Goal: Information Seeking & Learning: Learn about a topic

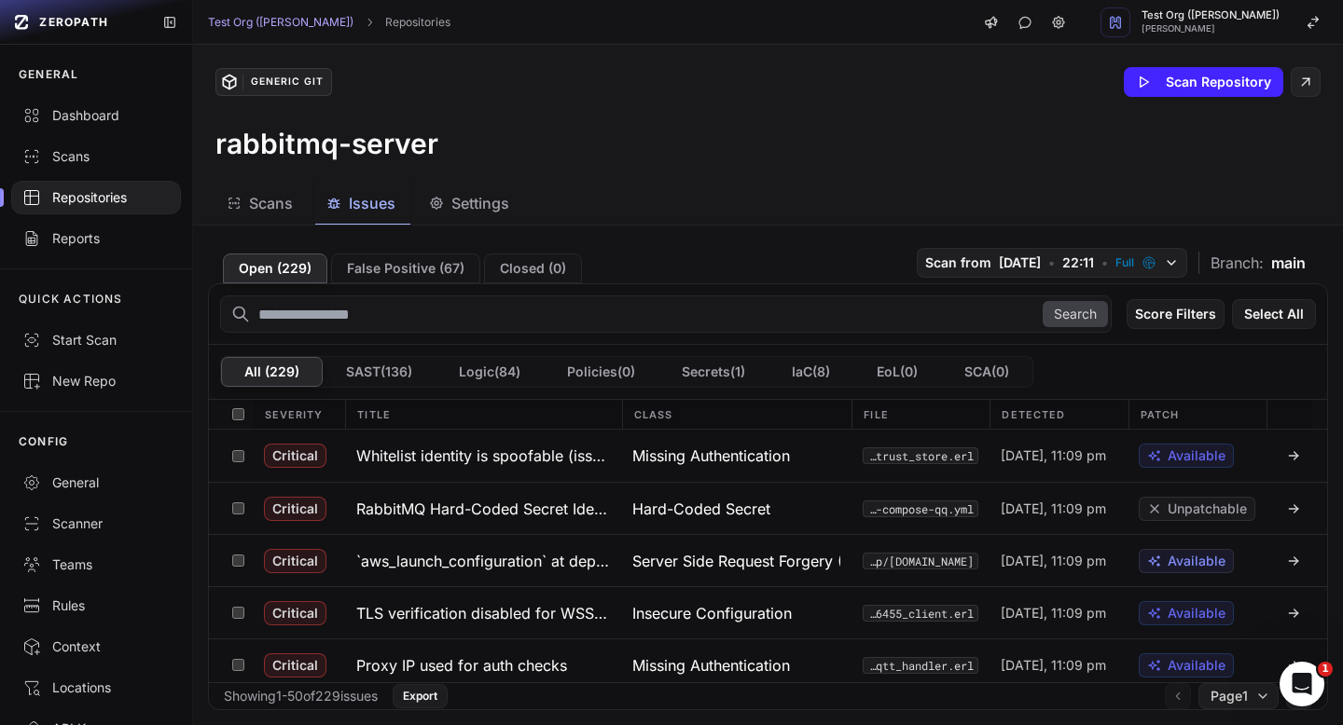
click at [102, 196] on div "Repositories" at bounding box center [95, 197] width 147 height 19
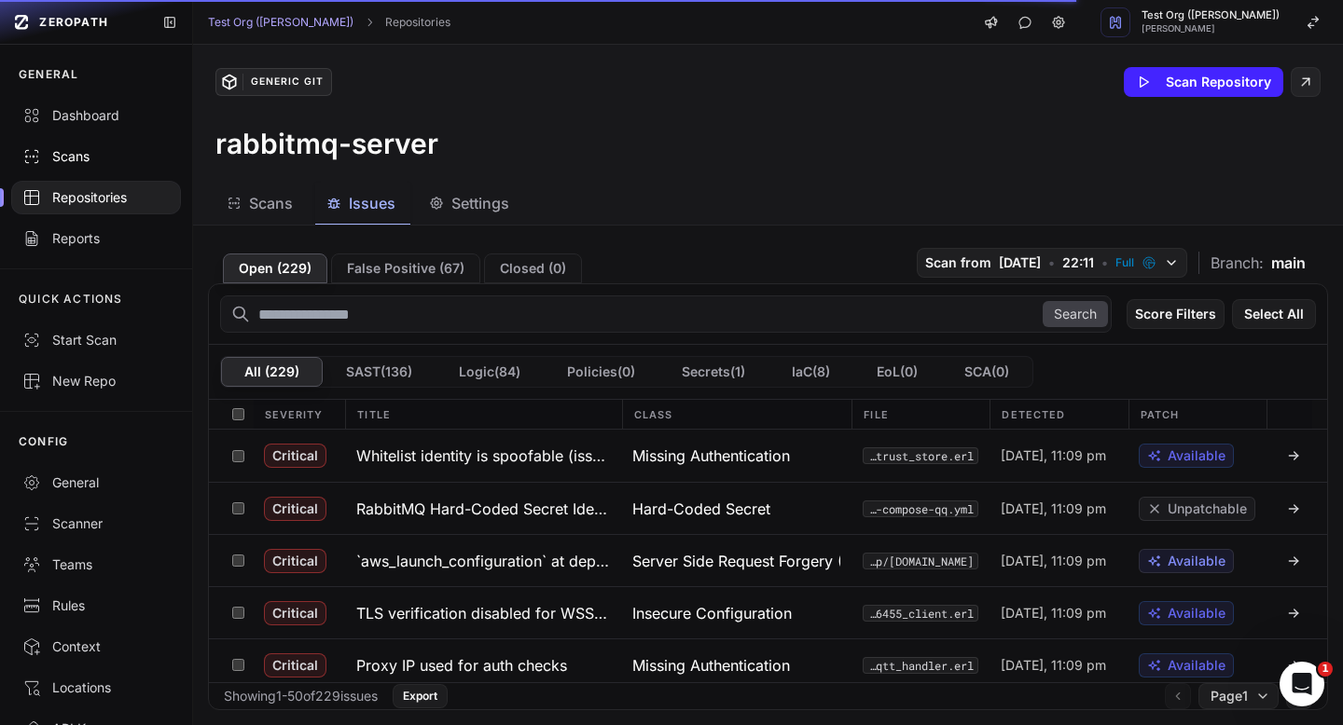
click at [89, 163] on div "Scans" at bounding box center [95, 156] width 147 height 19
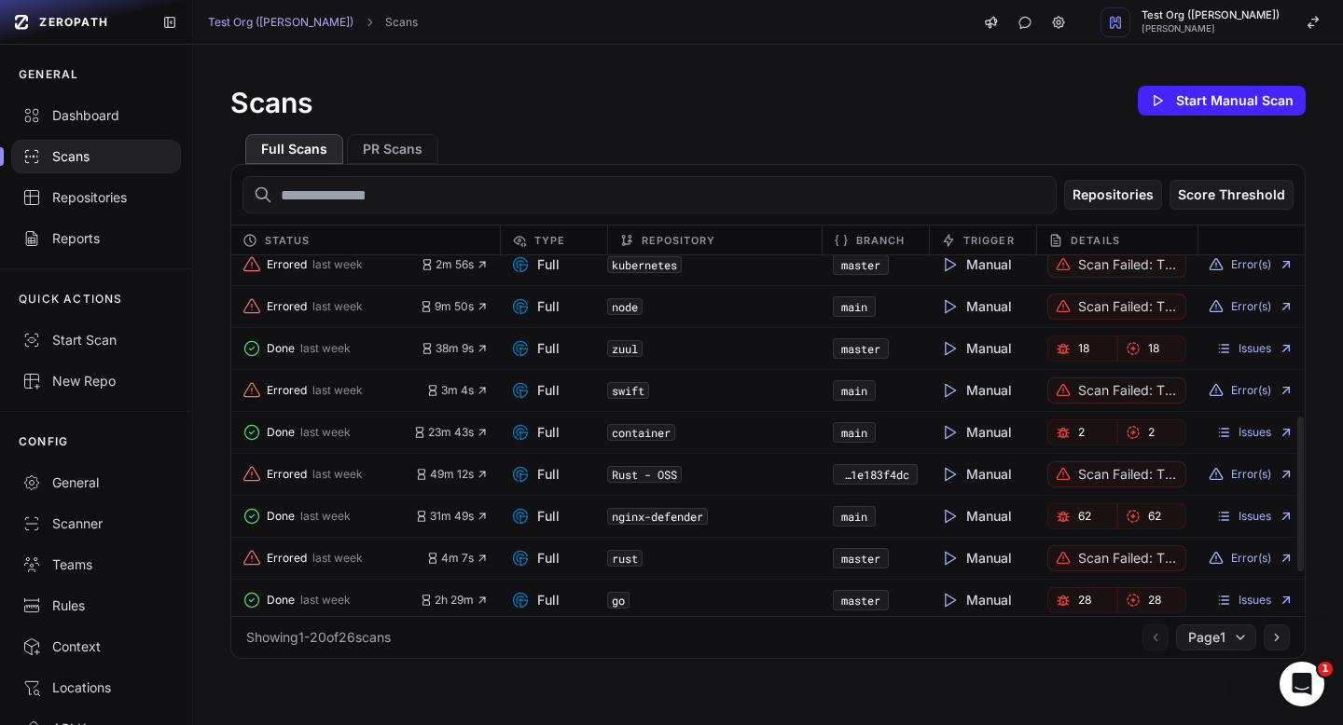
scroll to position [478, 0]
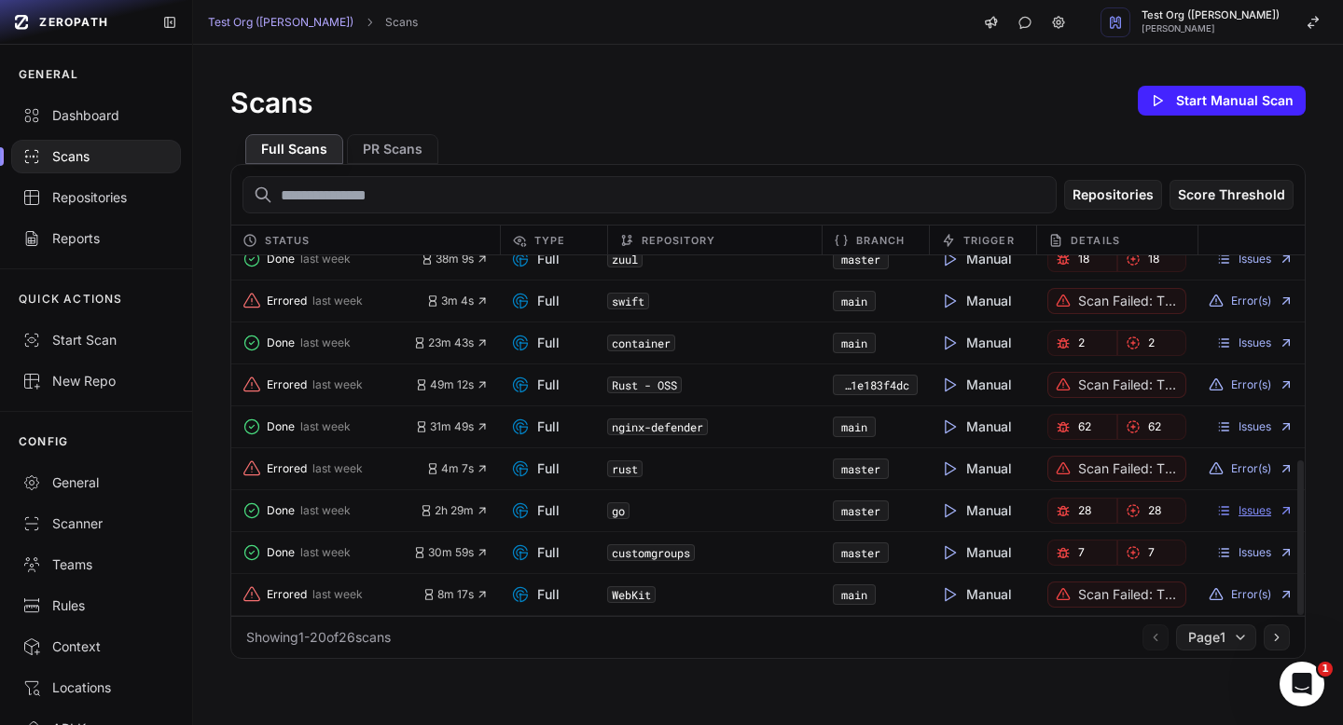
click at [1243, 509] on link "Issues" at bounding box center [1254, 511] width 77 height 15
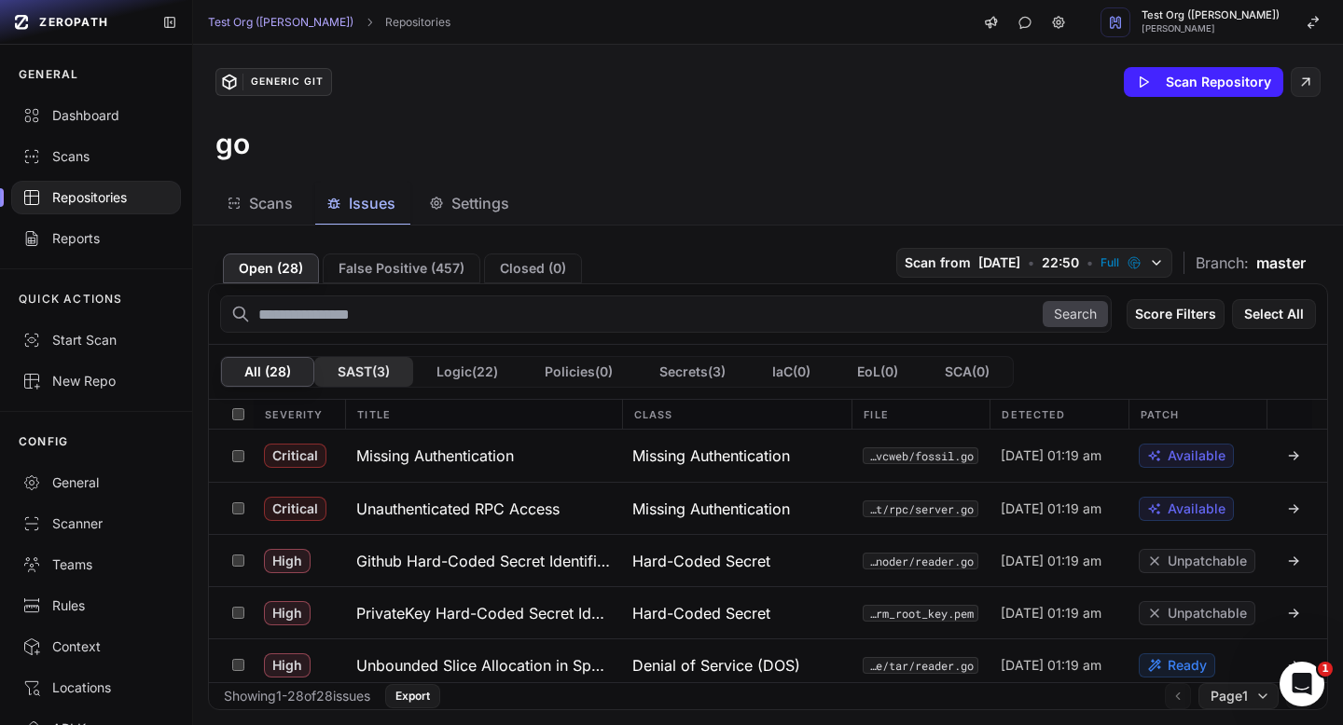
click at [380, 370] on button "SAST ( 3 )" at bounding box center [363, 372] width 99 height 30
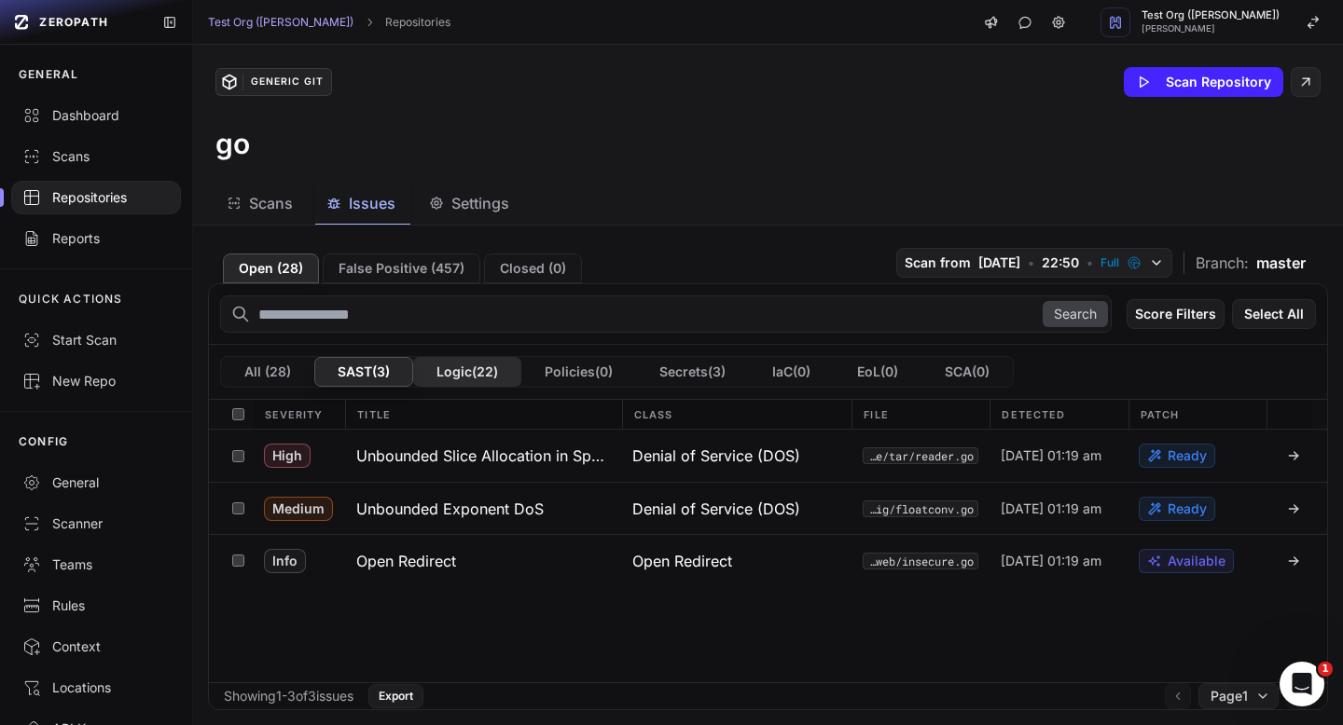
click at [469, 368] on button "Logic ( 22 )" at bounding box center [467, 372] width 108 height 30
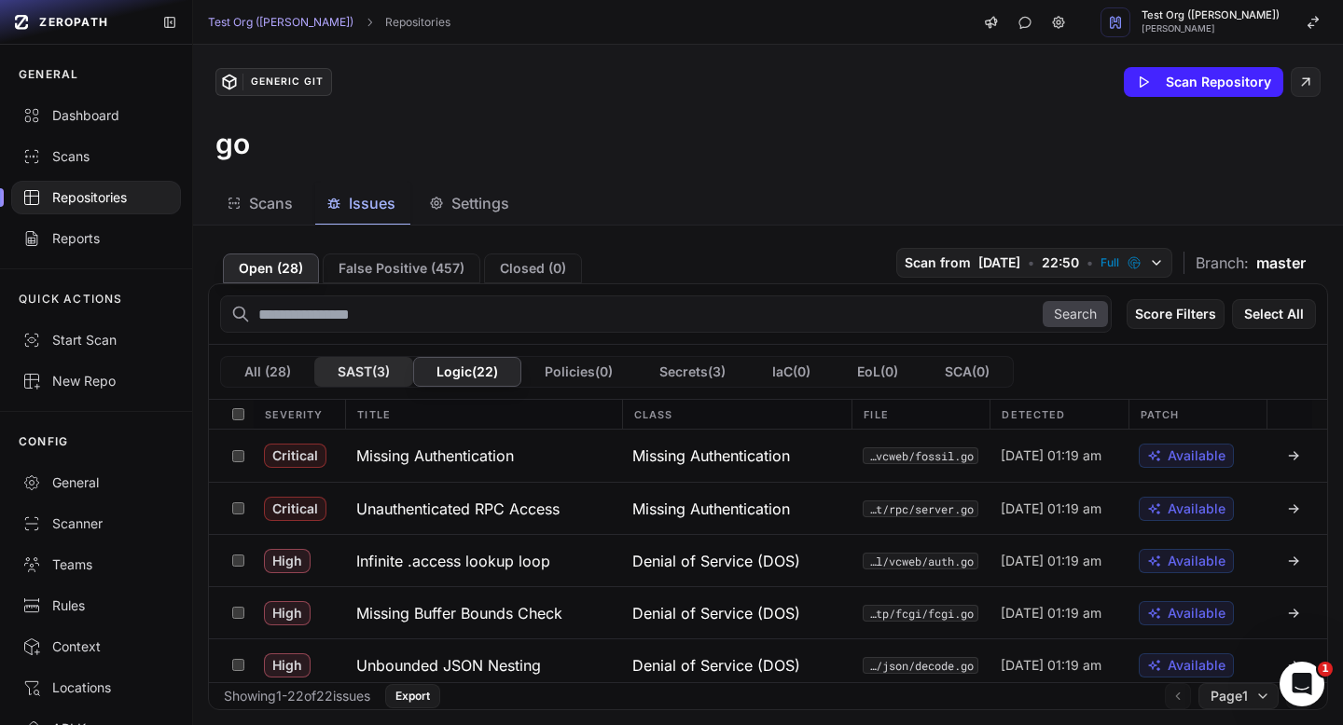
click at [383, 372] on button "SAST ( 3 )" at bounding box center [363, 372] width 99 height 30
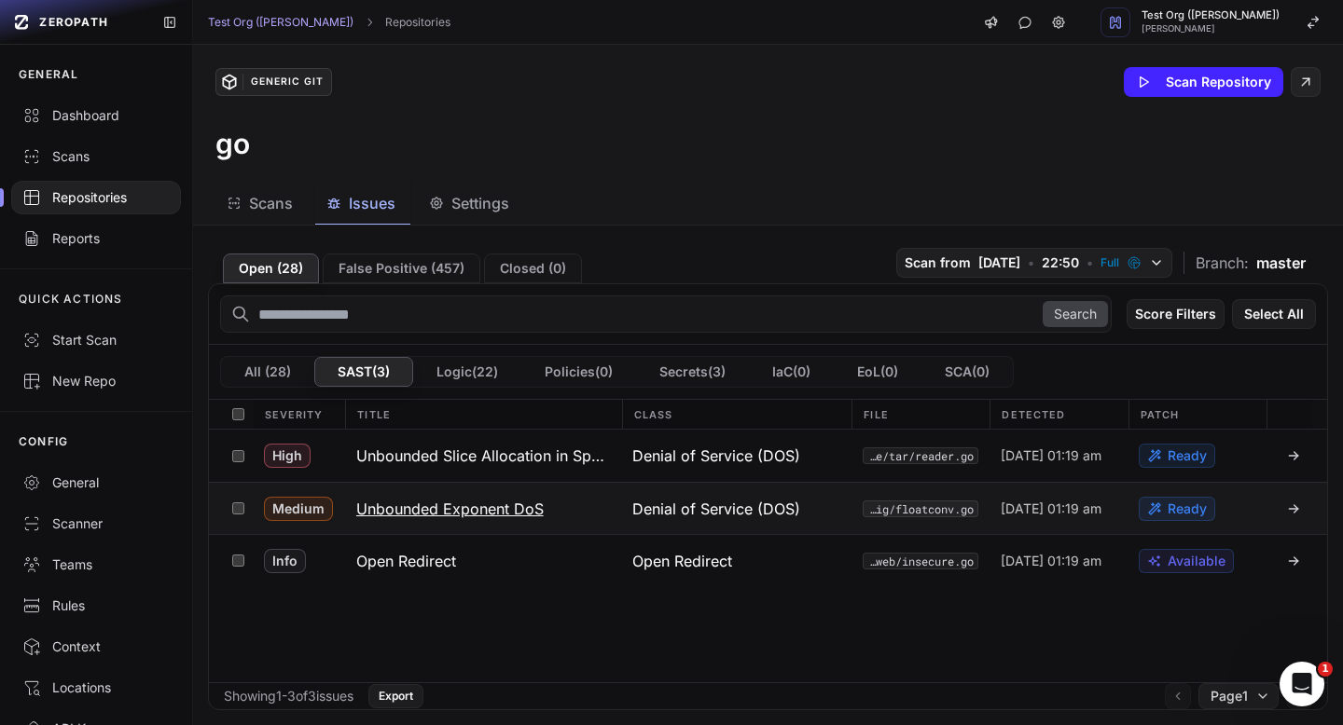
click at [460, 504] on h3 "Unbounded Exponent DoS" at bounding box center [449, 509] width 187 height 22
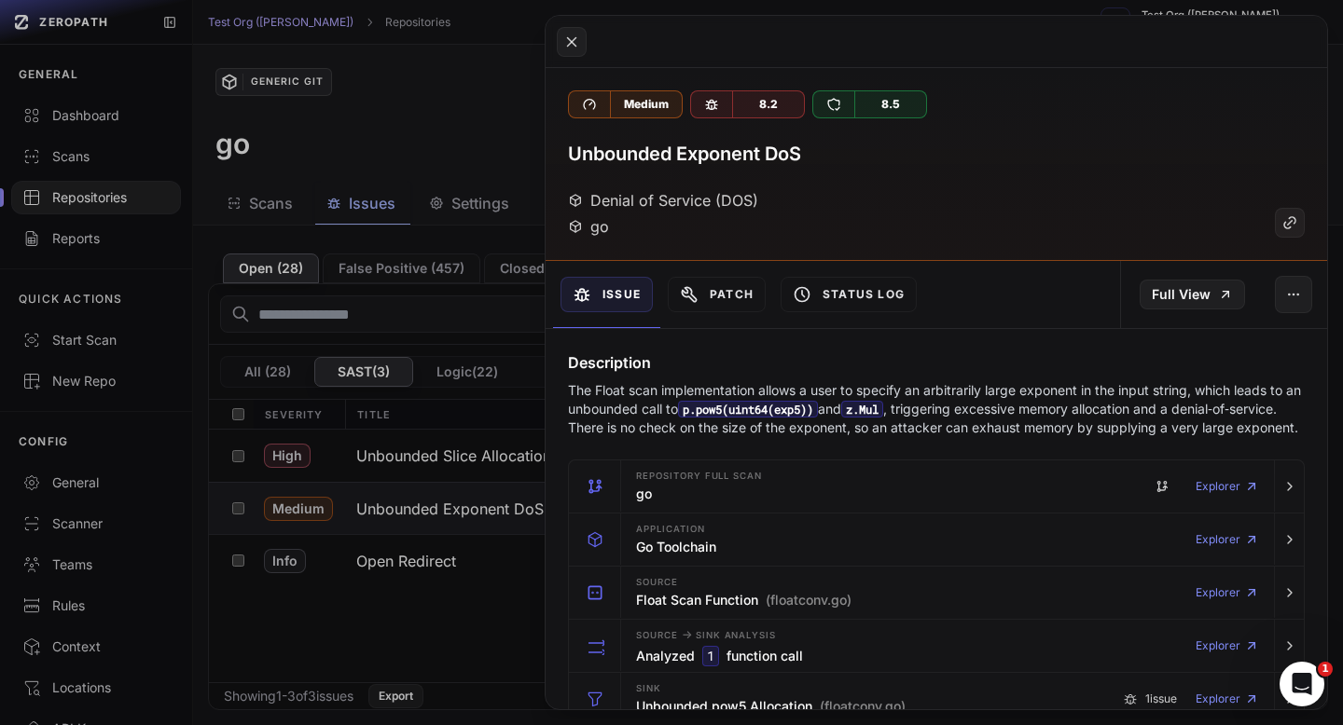
click at [484, 178] on button at bounding box center [671, 362] width 1343 height 725
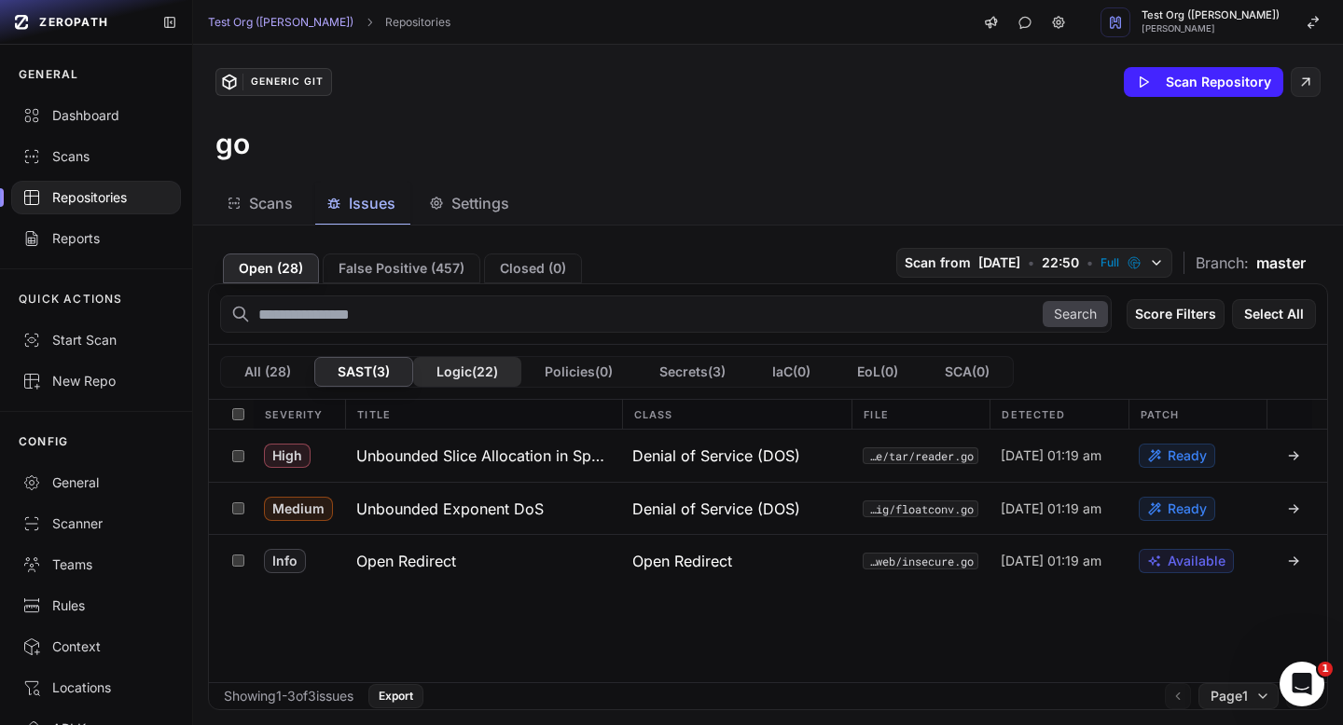
click at [466, 380] on button "Logic ( 22 )" at bounding box center [467, 372] width 108 height 30
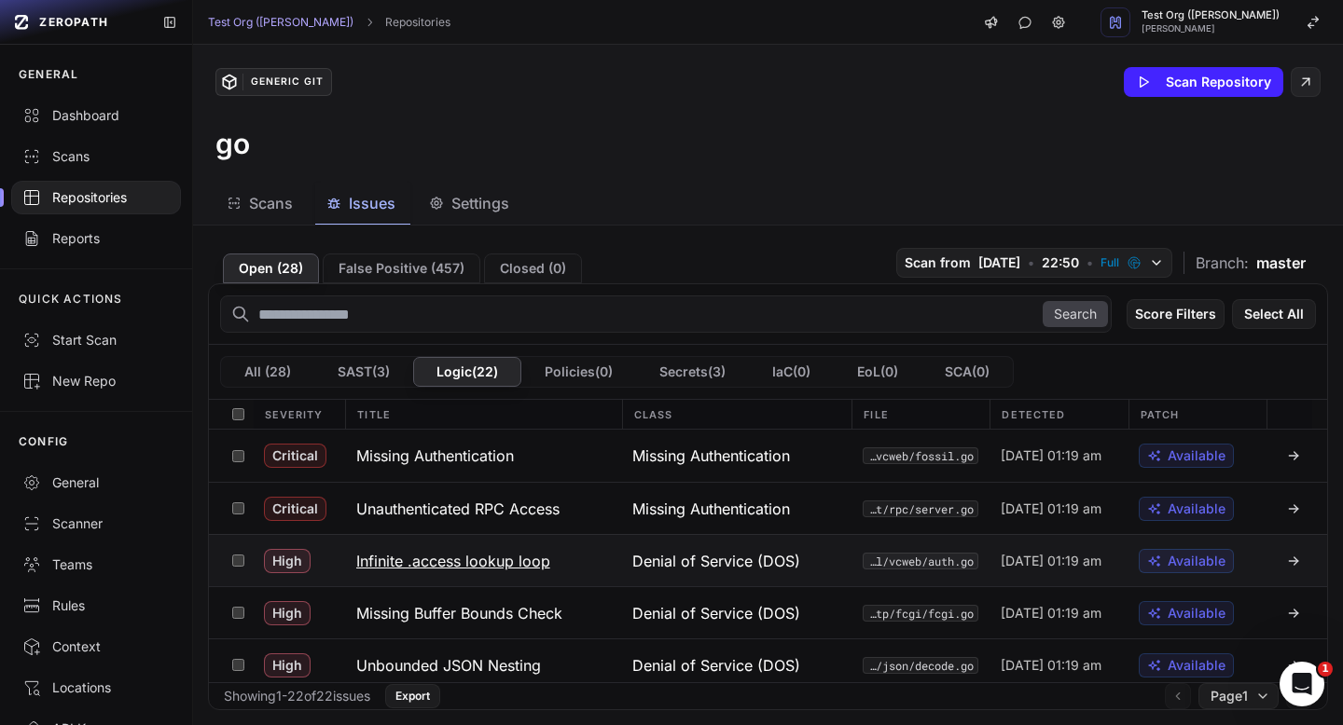
click at [513, 573] on button "Infinite .access lookup loop" at bounding box center [483, 560] width 276 height 51
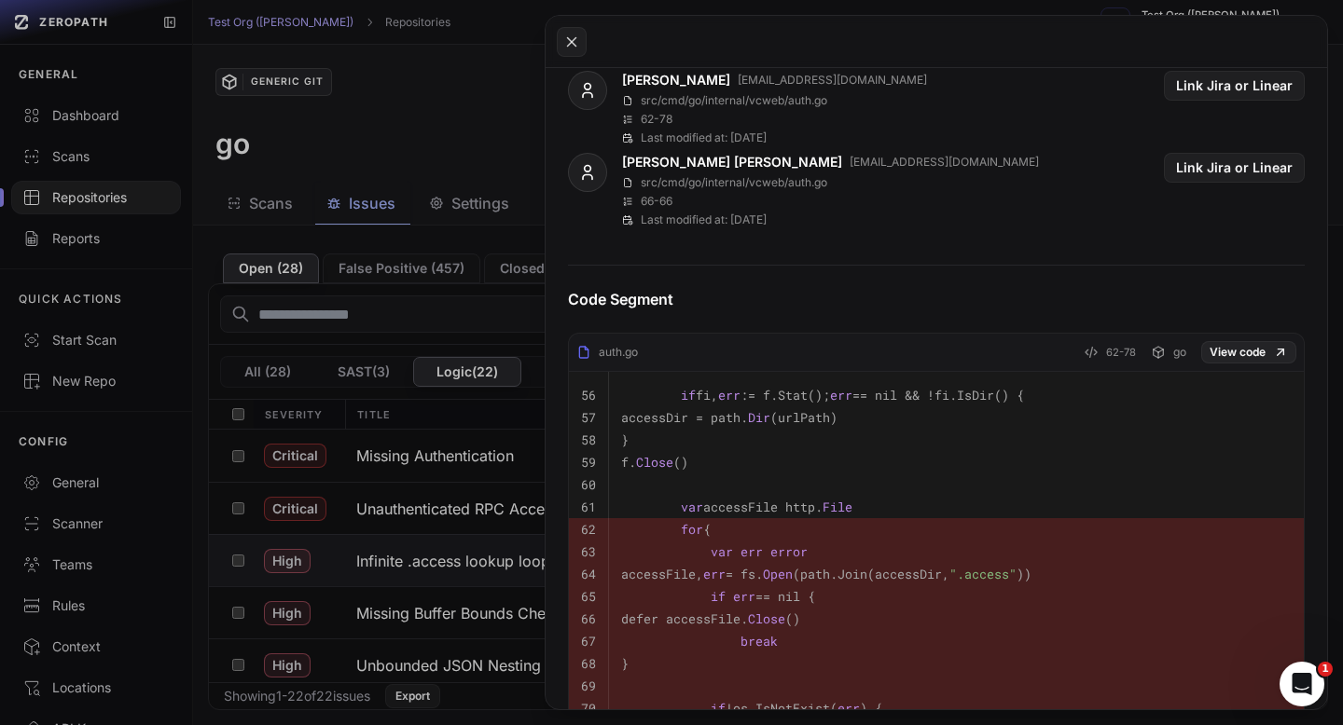
scroll to position [987, 0]
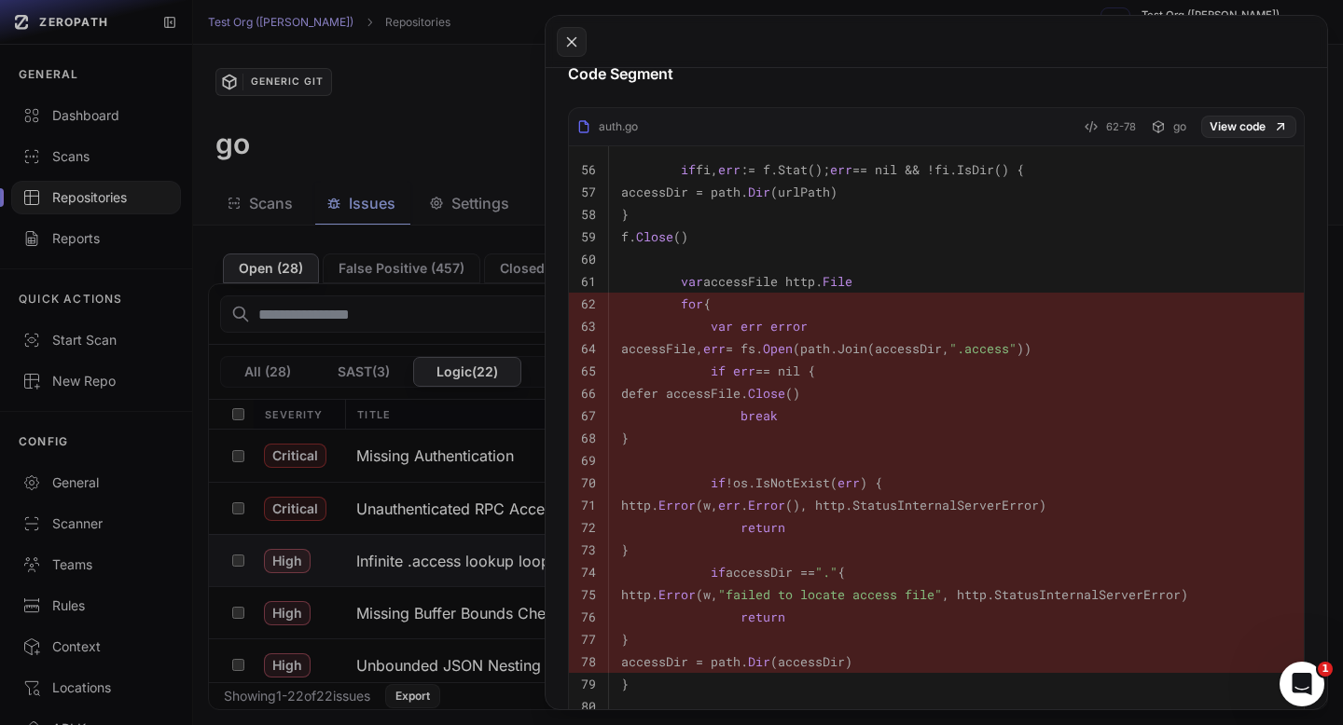
click at [493, 130] on button at bounding box center [671, 362] width 1343 height 725
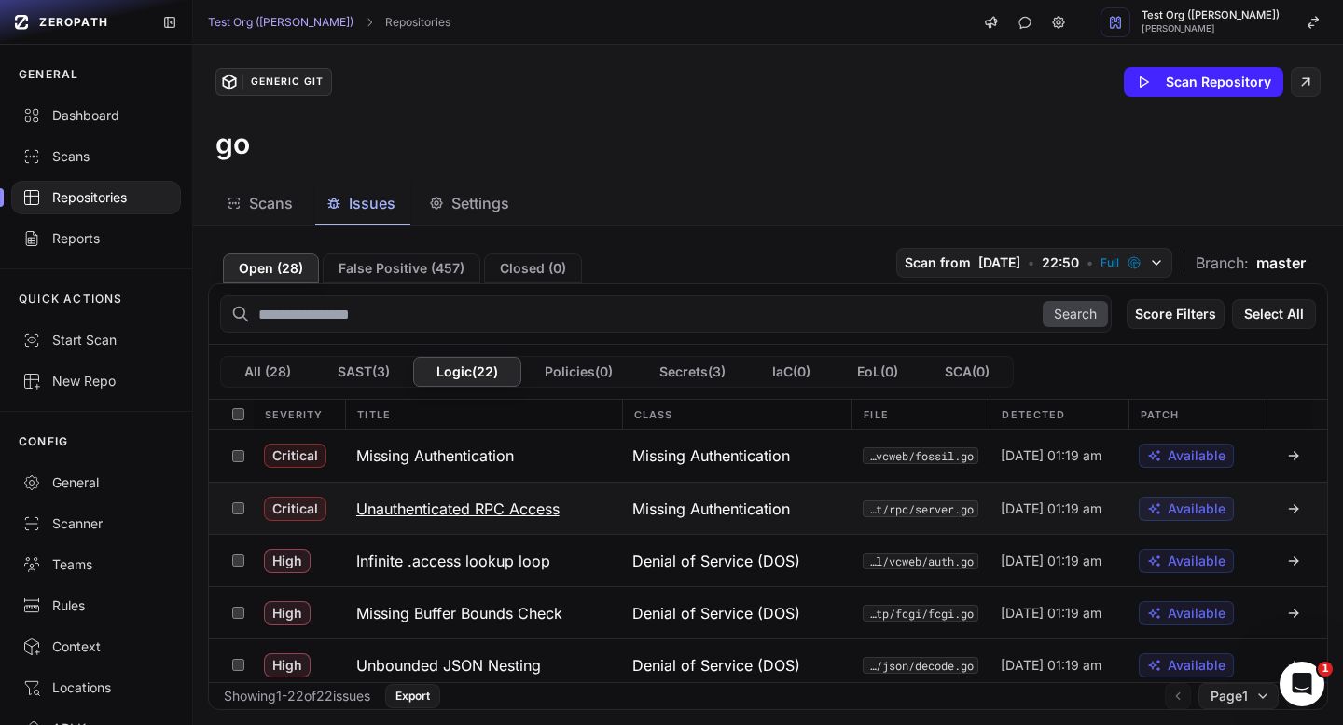
click at [504, 501] on h3 "Unauthenticated RPC Access" at bounding box center [457, 509] width 203 height 22
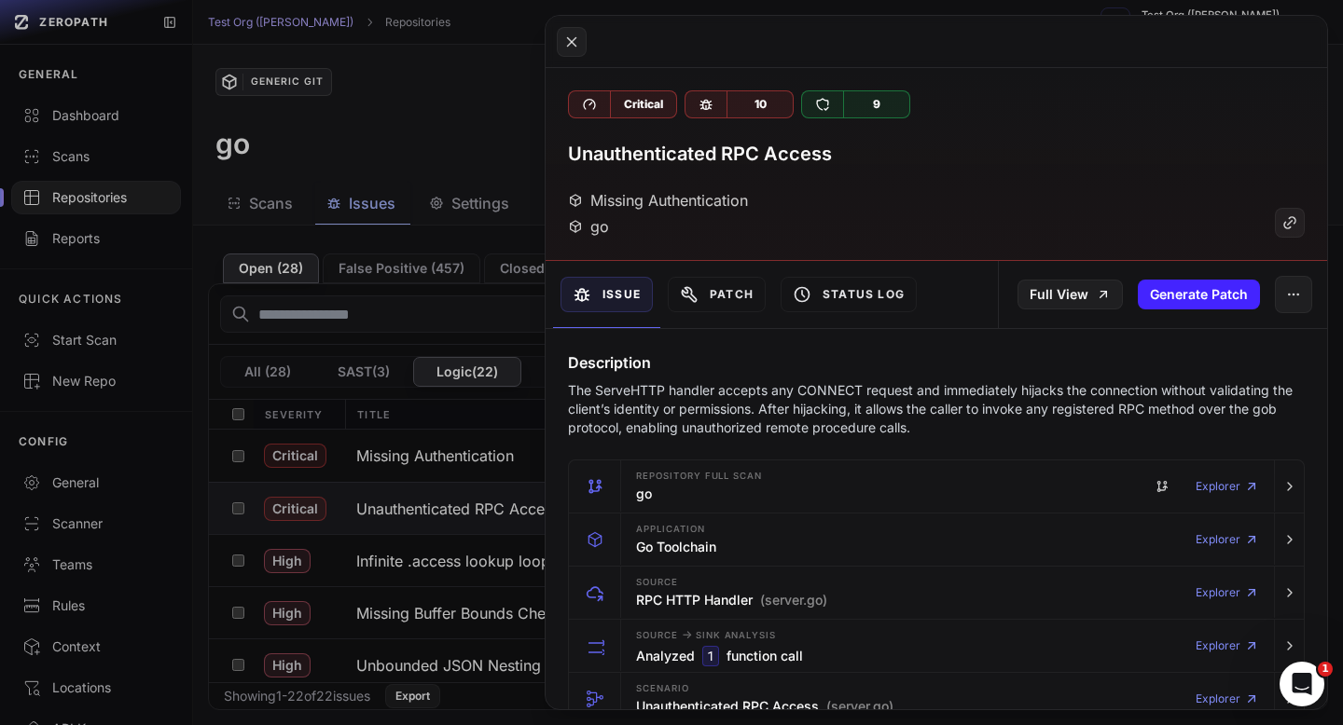
click at [438, 129] on button at bounding box center [671, 362] width 1343 height 725
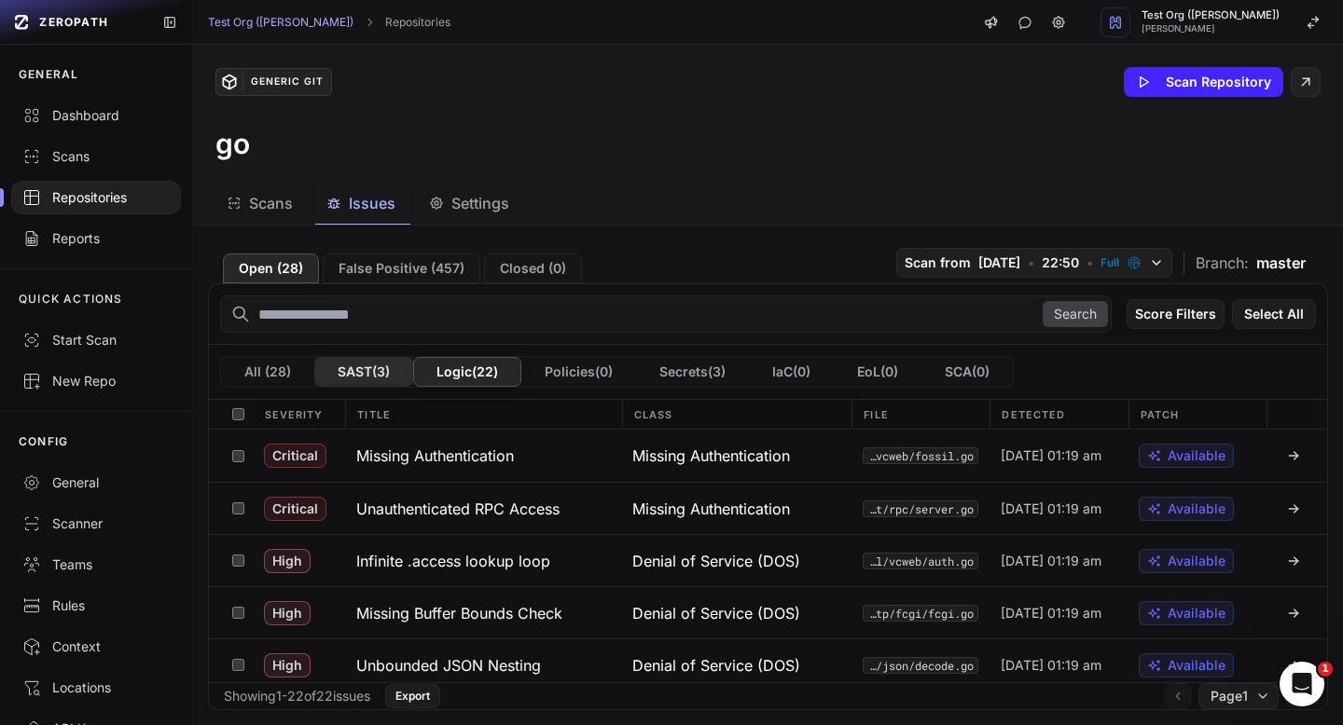
click at [343, 368] on button "SAST ( 3 )" at bounding box center [363, 372] width 99 height 30
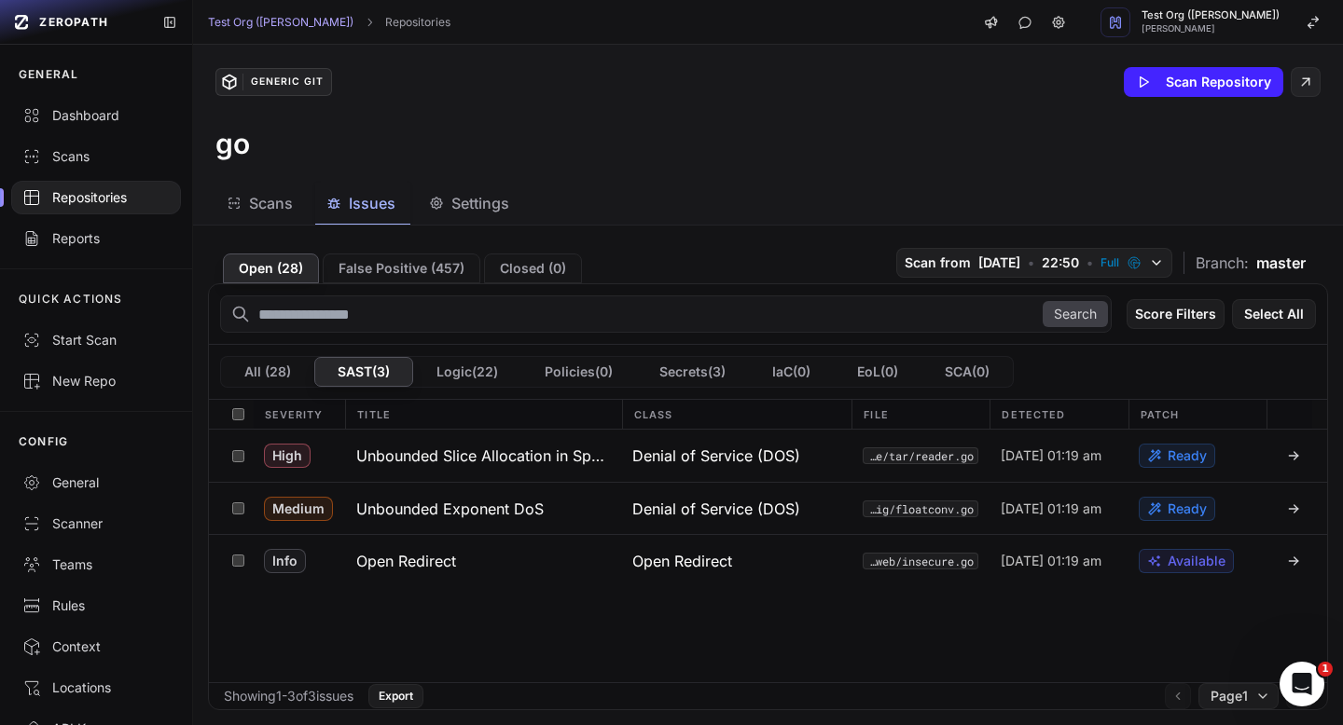
click at [477, 461] on h3 "Unbounded Slice Allocation in Sparse Map" at bounding box center [483, 456] width 254 height 22
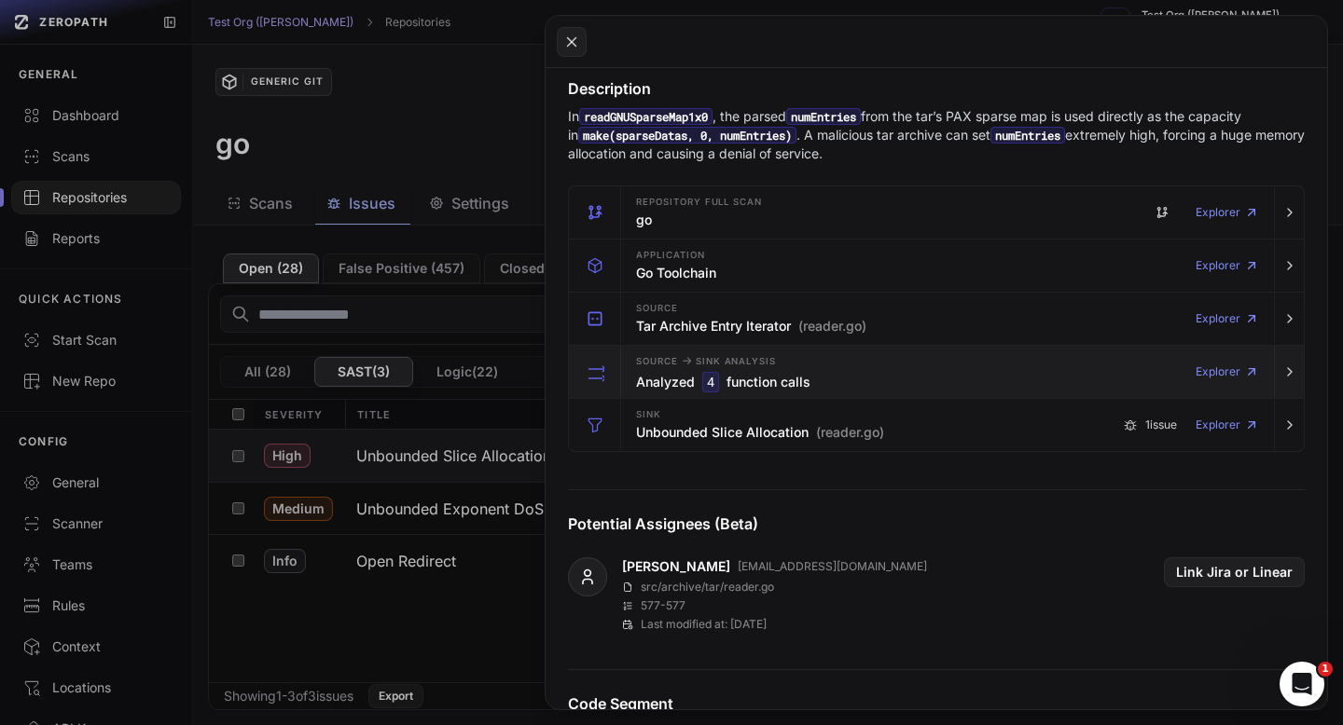
scroll to position [336, 0]
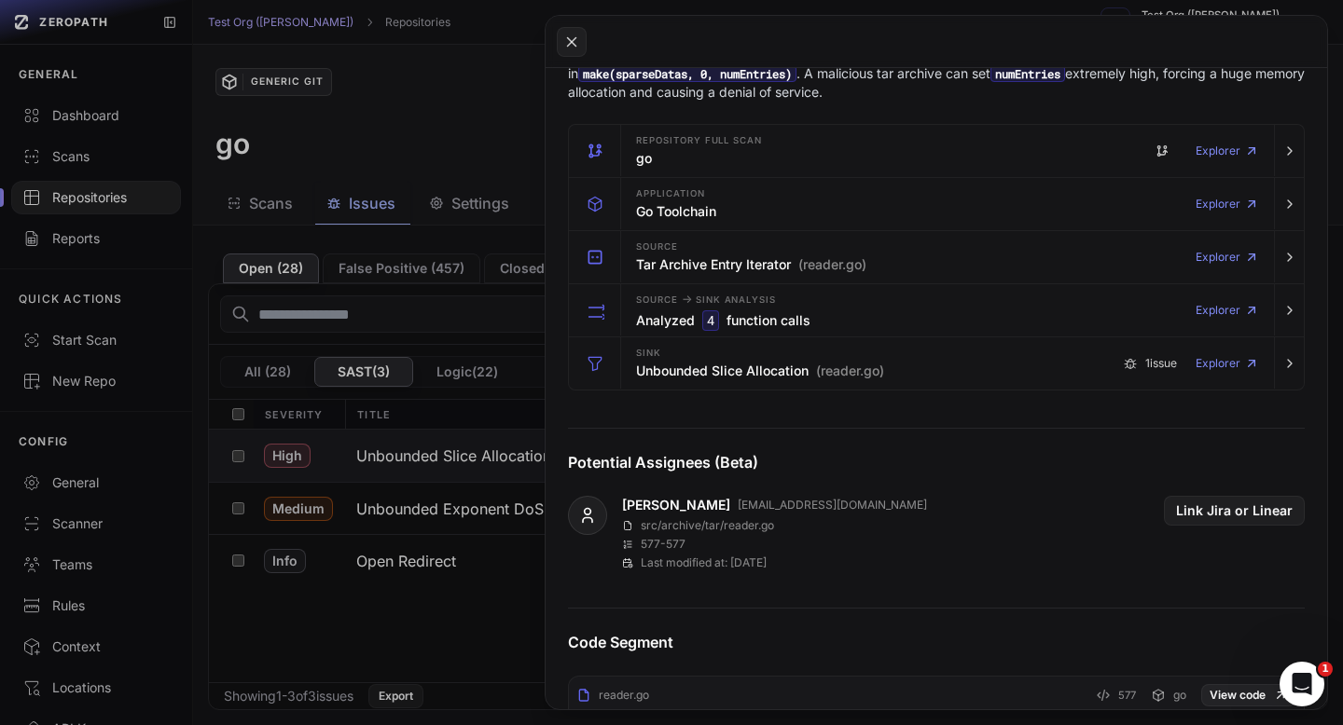
click at [499, 84] on button at bounding box center [671, 362] width 1343 height 725
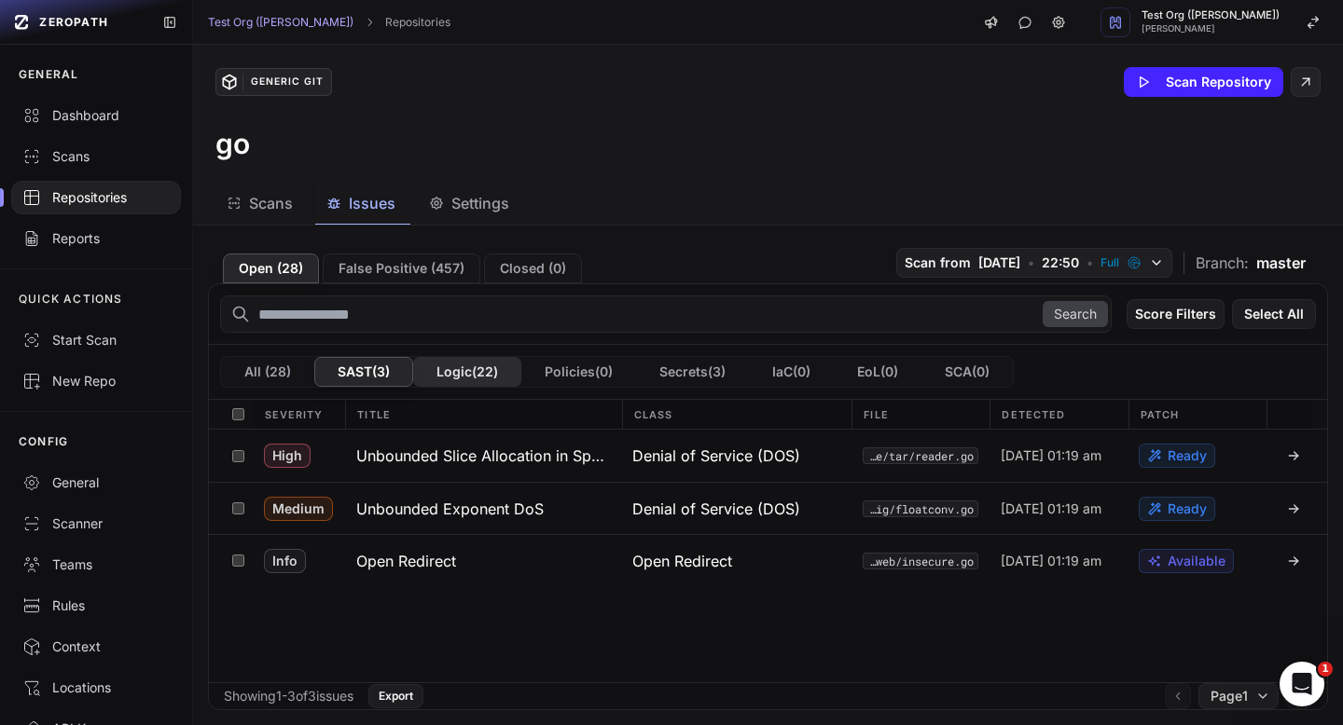
click at [457, 362] on button "Logic ( 22 )" at bounding box center [467, 372] width 108 height 30
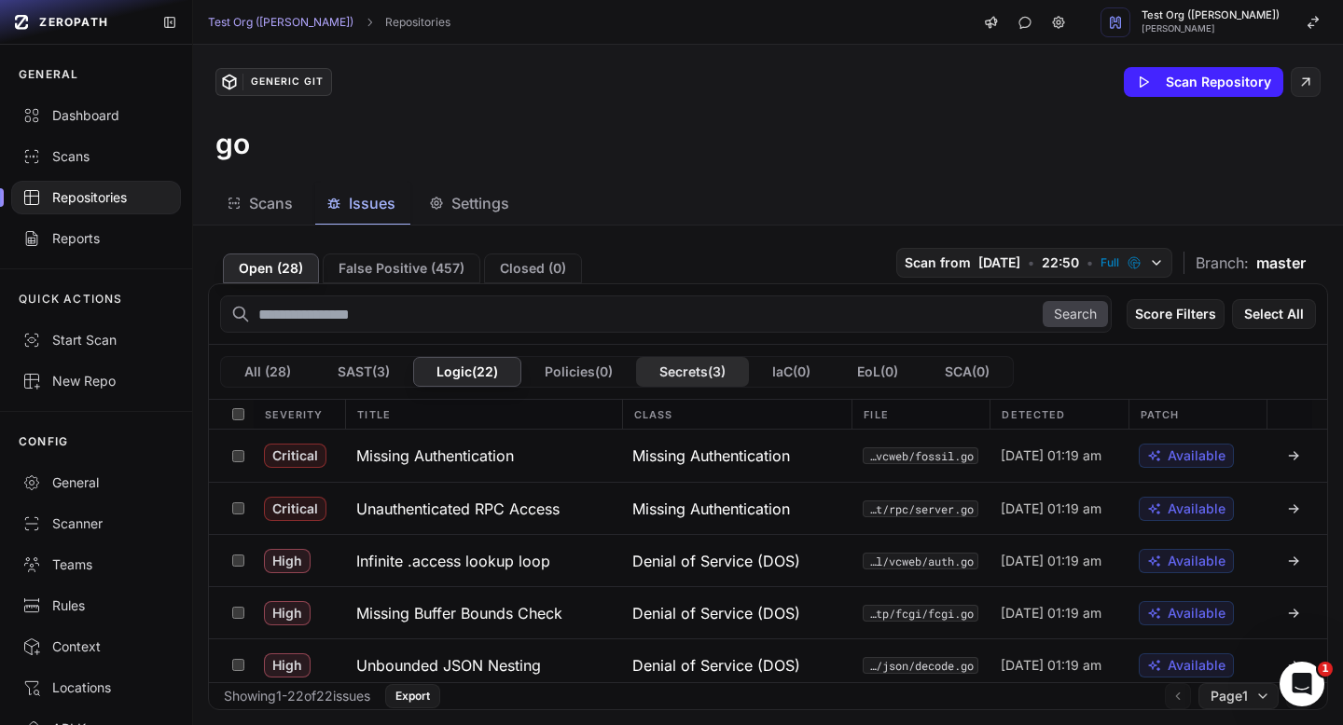
click at [666, 375] on button "Secrets ( 3 )" at bounding box center [692, 372] width 113 height 30
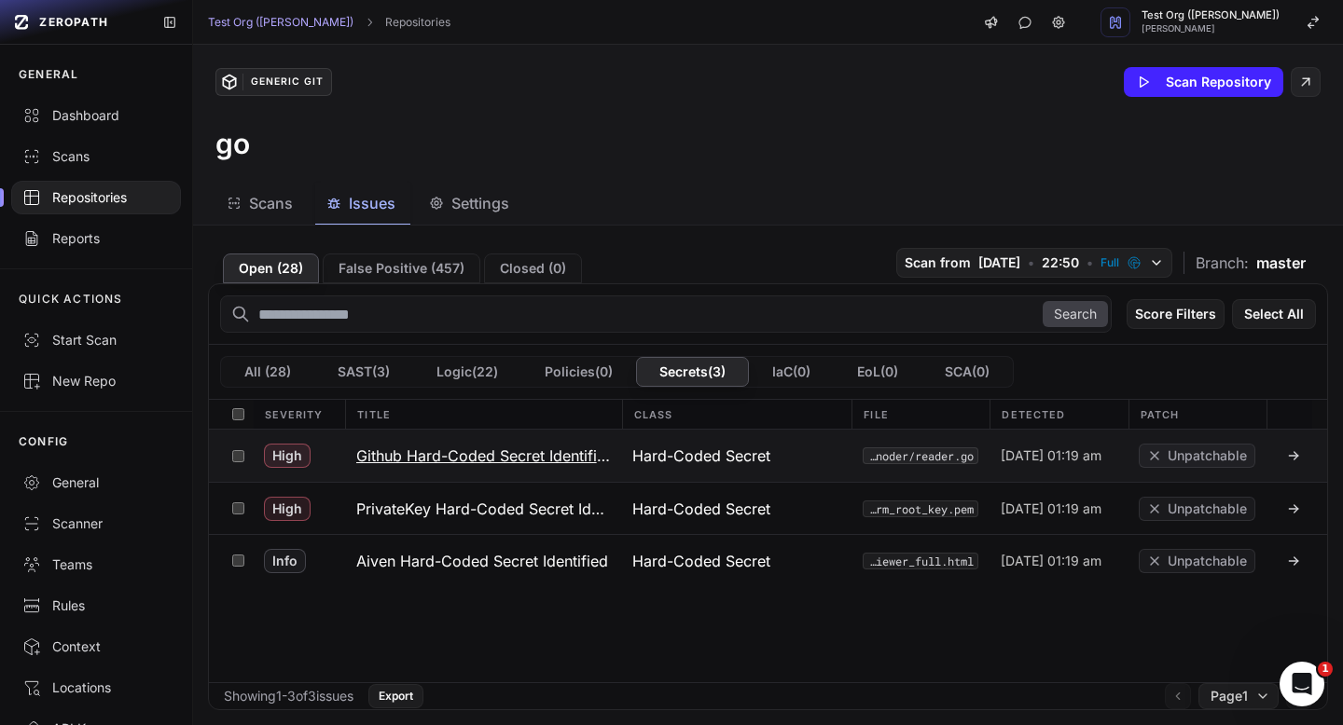
click at [540, 455] on h3 "Github Hard-Coded Secret Identified" at bounding box center [483, 456] width 254 height 22
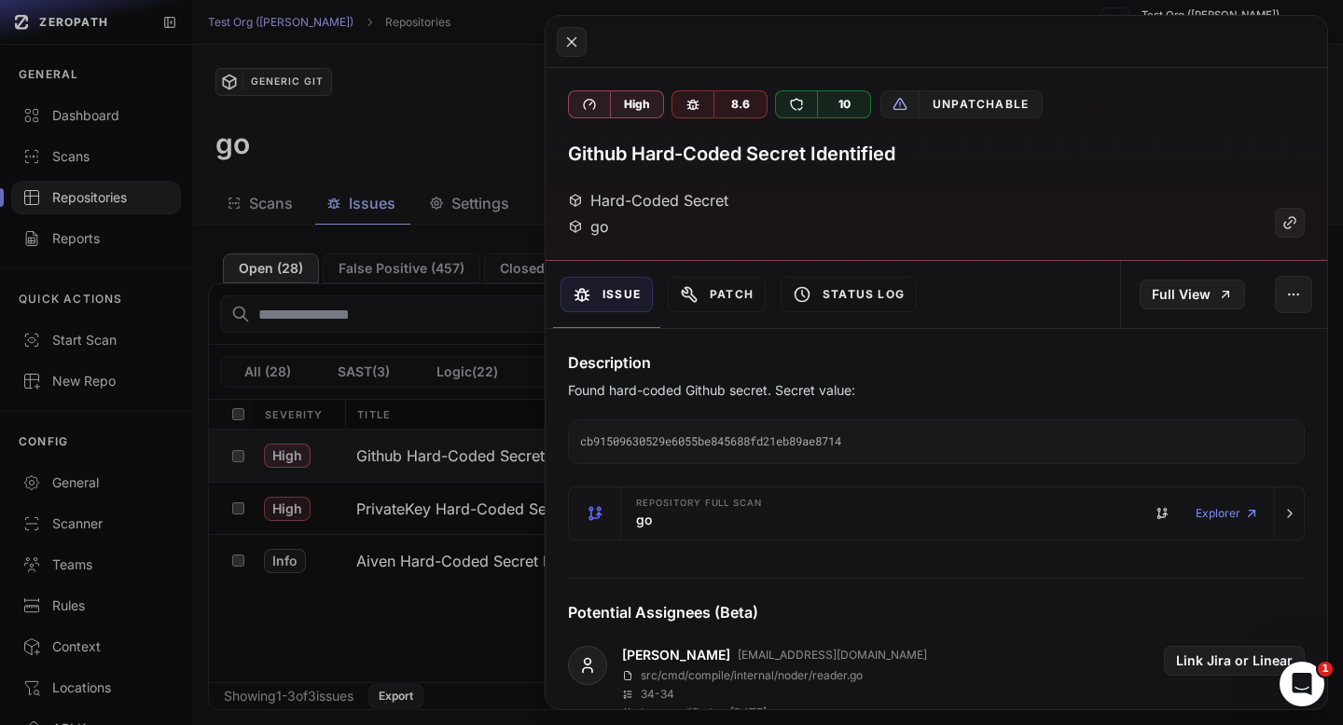
click at [518, 190] on button at bounding box center [671, 362] width 1343 height 725
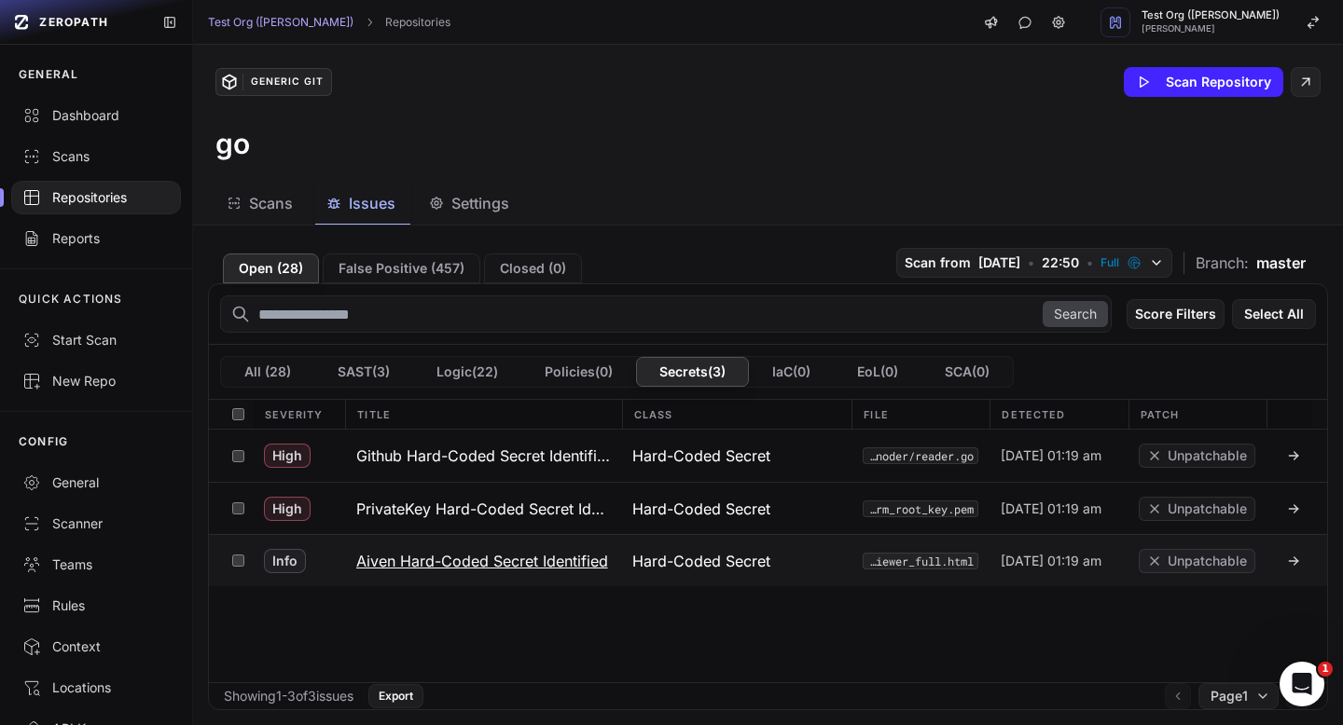
click at [496, 548] on button "Aiven Hard-Coded Secret Identified" at bounding box center [483, 560] width 276 height 51
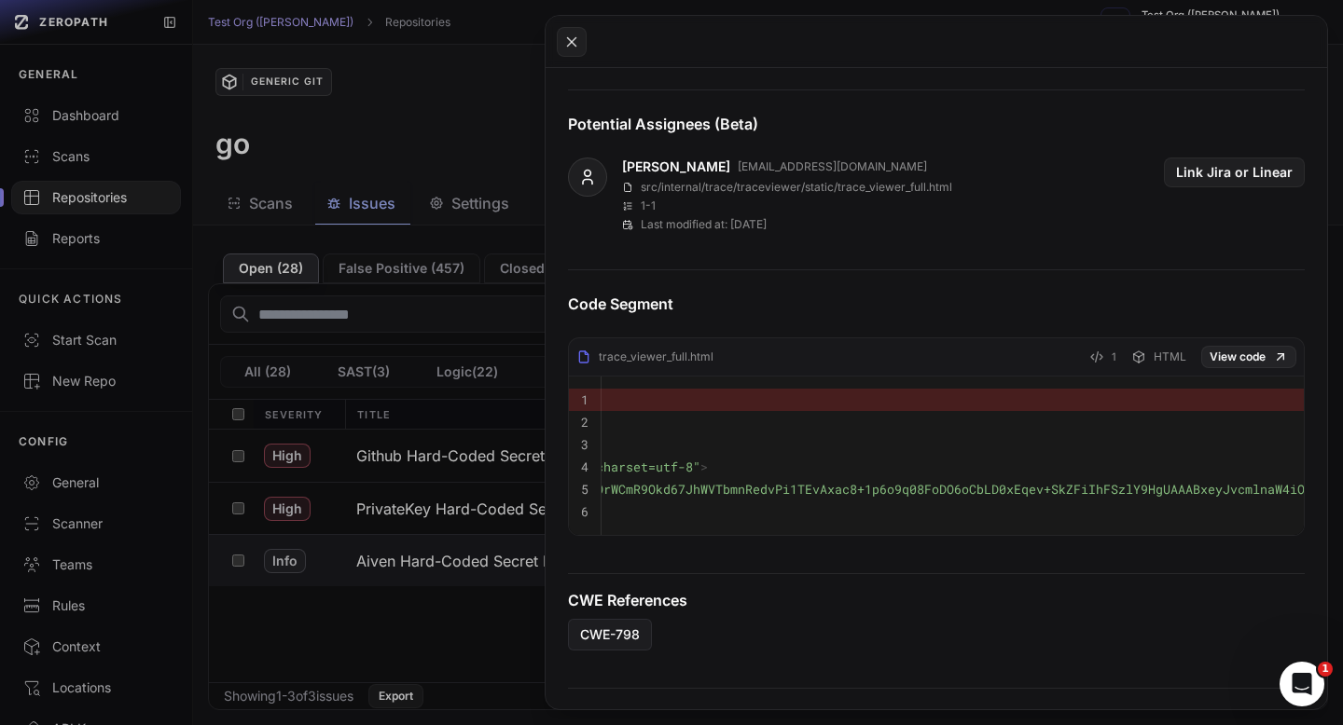
scroll to position [0, 835]
click at [421, 24] on button at bounding box center [671, 362] width 1343 height 725
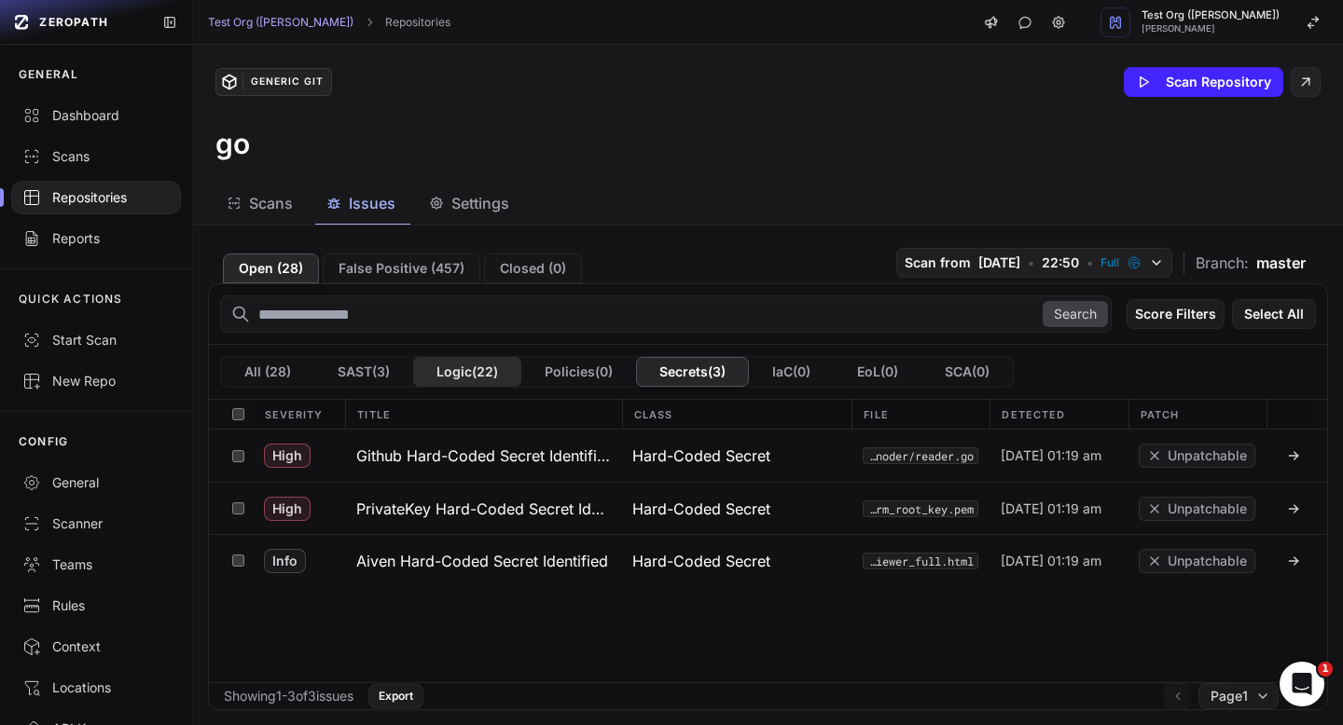
click at [459, 380] on button "Logic ( 22 )" at bounding box center [467, 372] width 108 height 30
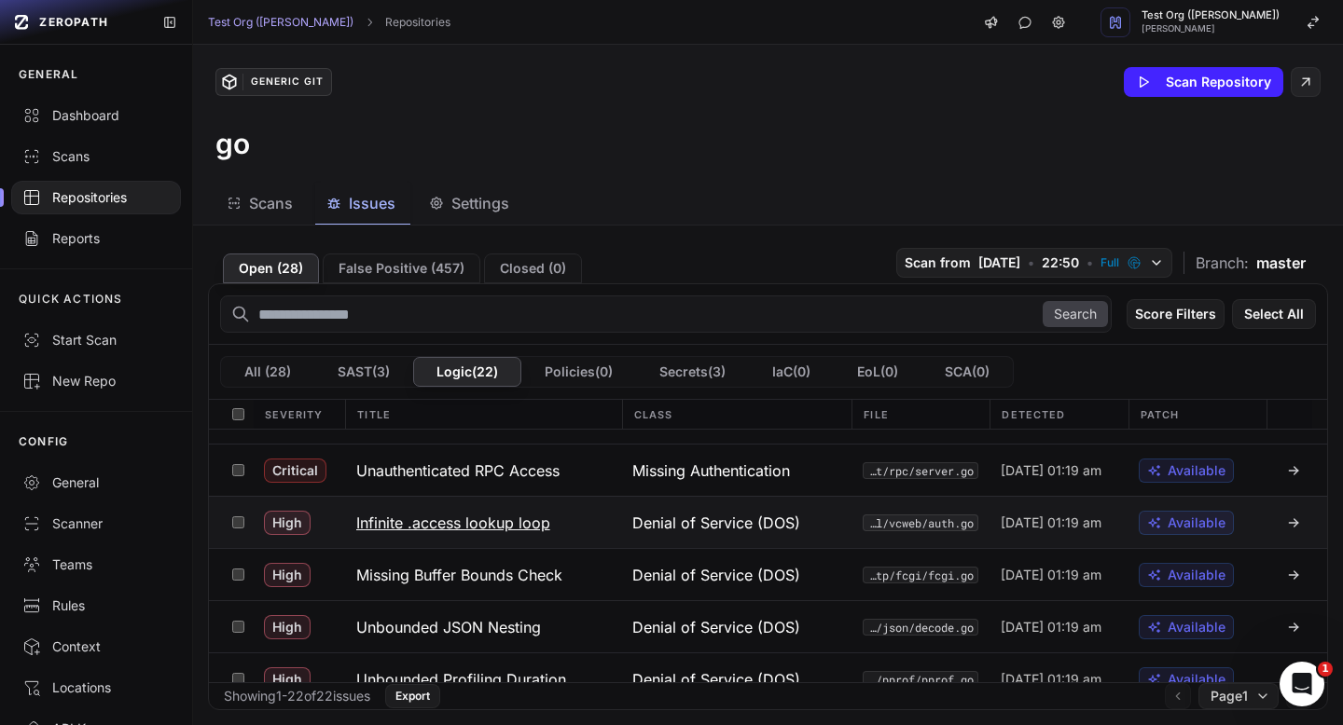
scroll to position [48, 0]
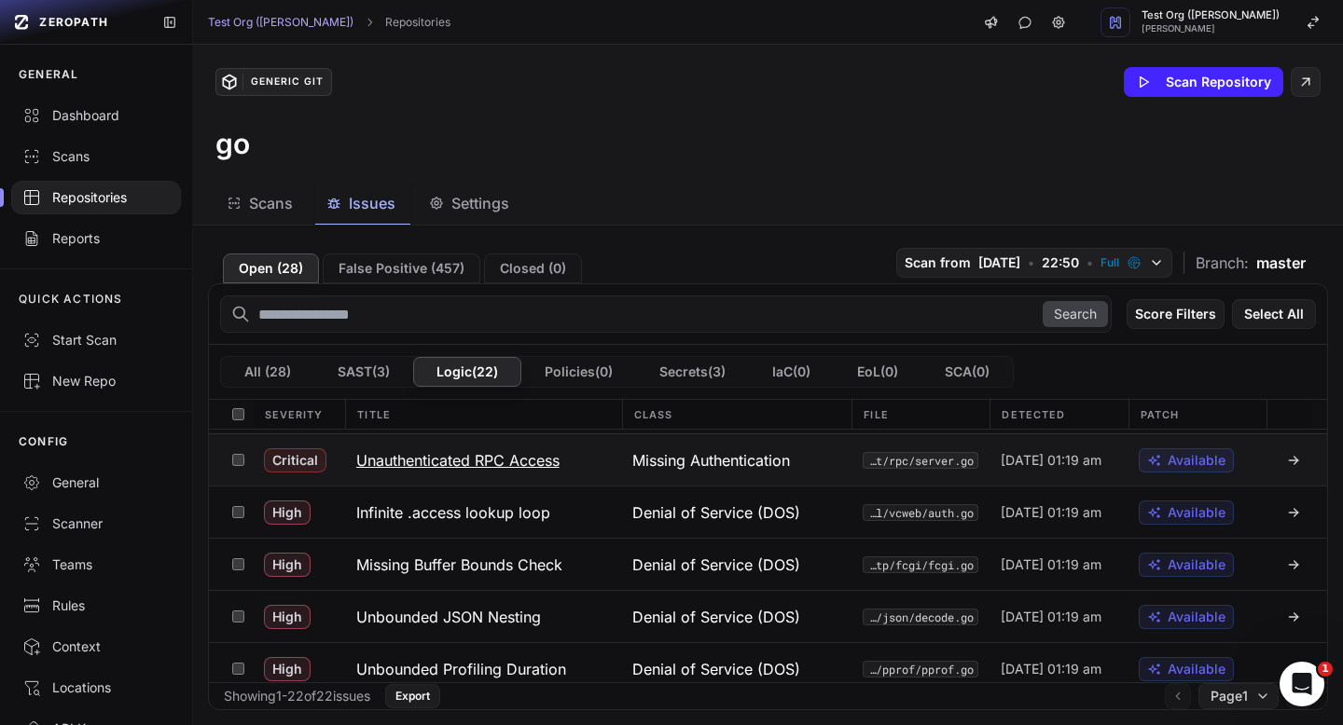
click at [505, 474] on button "Unauthenticated RPC Access" at bounding box center [483, 460] width 276 height 51
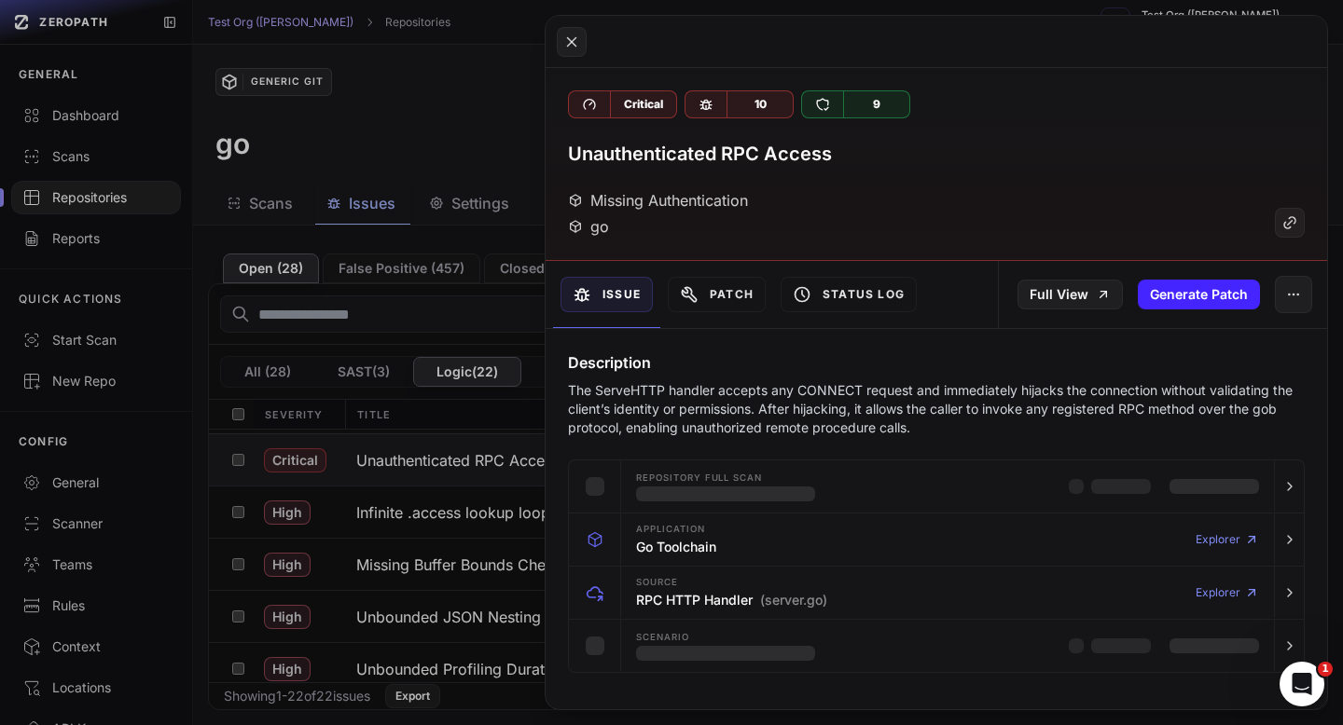
click at [716, 387] on p "The ServeHTTP handler accepts any CONNECT request and immediately hijacks the c…" at bounding box center [936, 409] width 737 height 56
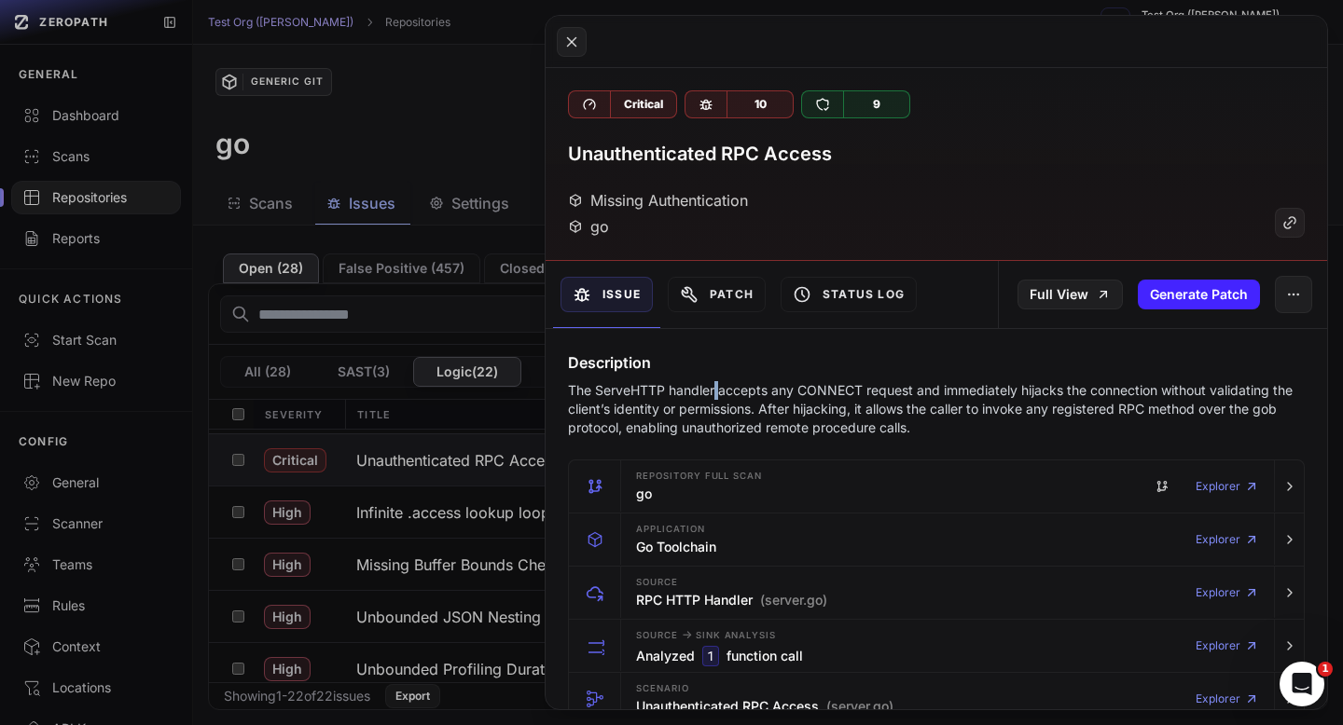
click at [716, 387] on p "The ServeHTTP handler accepts any CONNECT request and immediately hijacks the c…" at bounding box center [936, 409] width 737 height 56
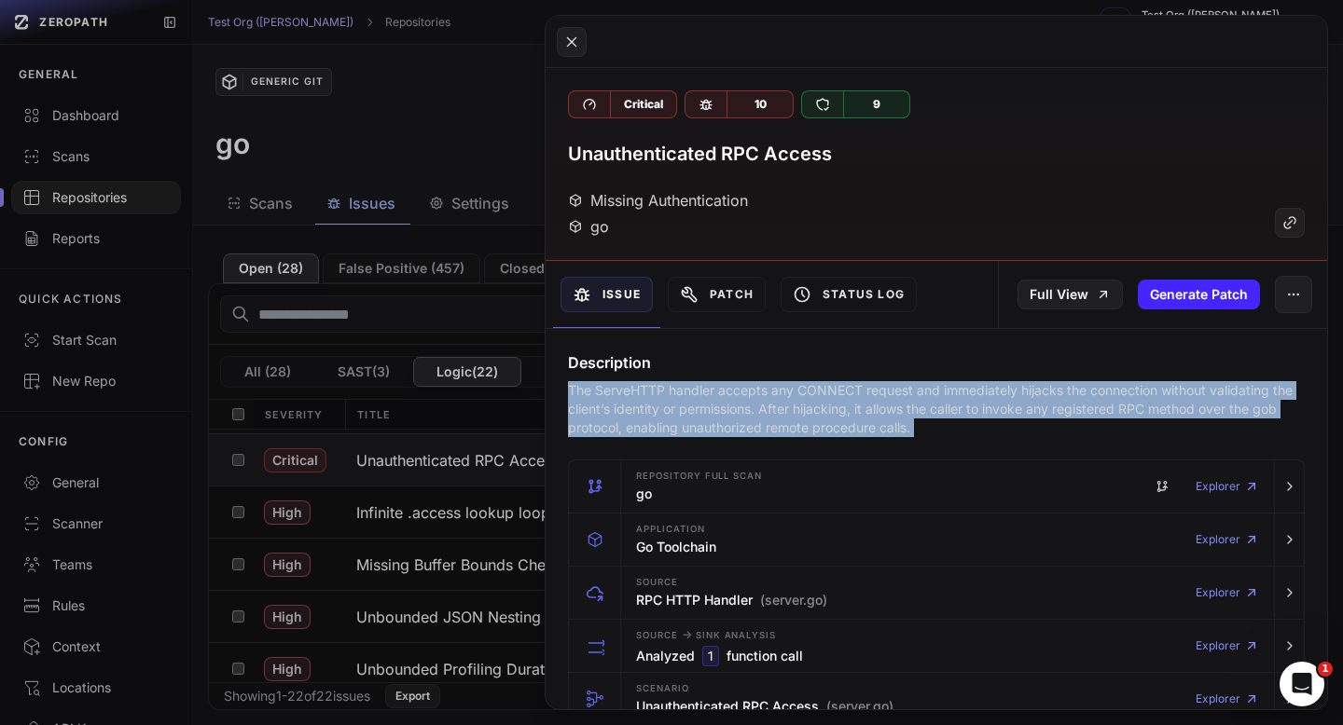
click at [716, 387] on p "The ServeHTTP handler accepts any CONNECT request and immediately hijacks the c…" at bounding box center [936, 409] width 737 height 56
copy div "The ServeHTTP handler accepts any CONNECT request and immediately hijacks the c…"
click at [447, 154] on button at bounding box center [671, 362] width 1343 height 725
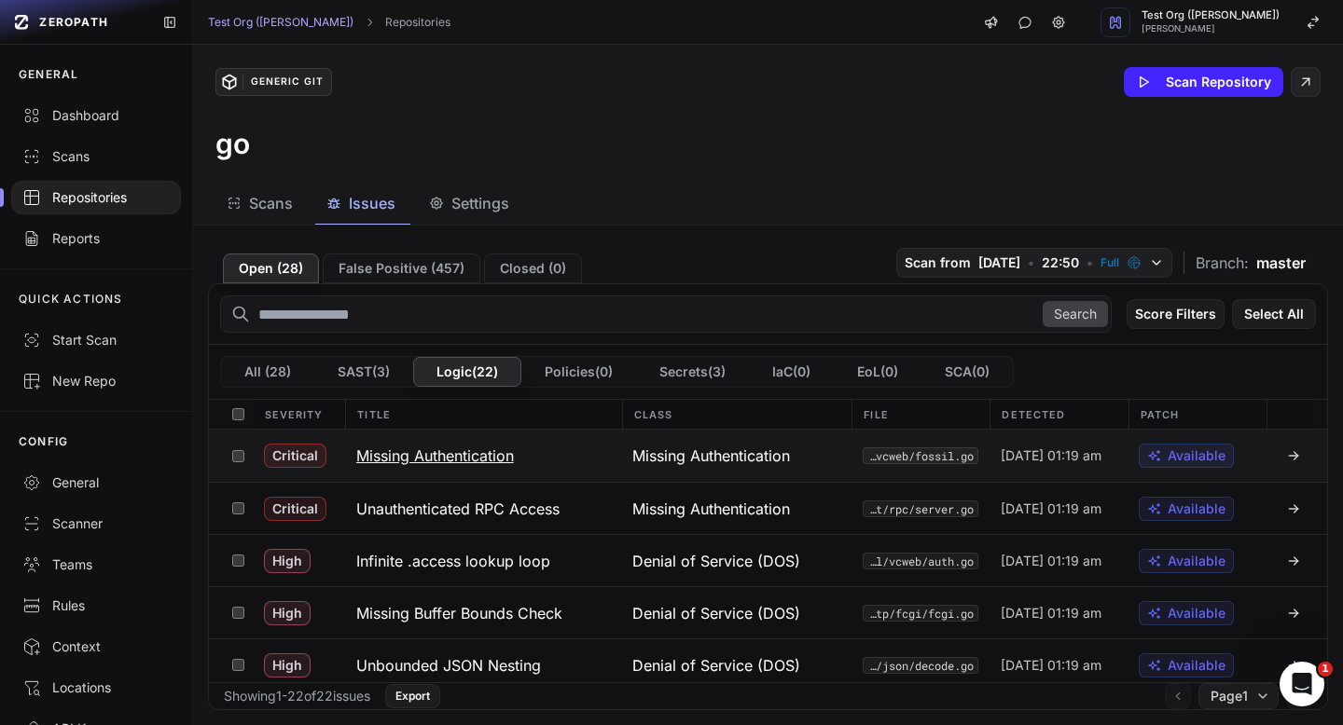
click at [466, 463] on h3 "Missing Authentication" at bounding box center [435, 456] width 158 height 22
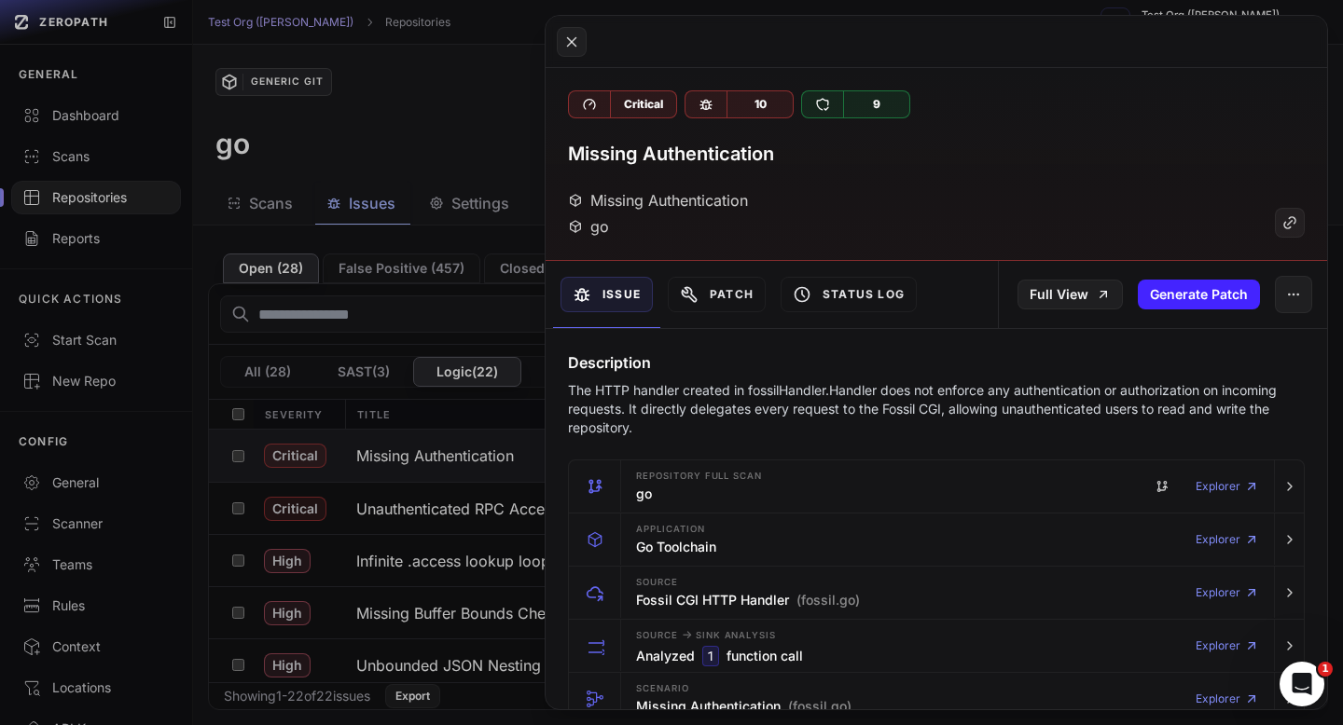
click at [495, 139] on button at bounding box center [671, 362] width 1343 height 725
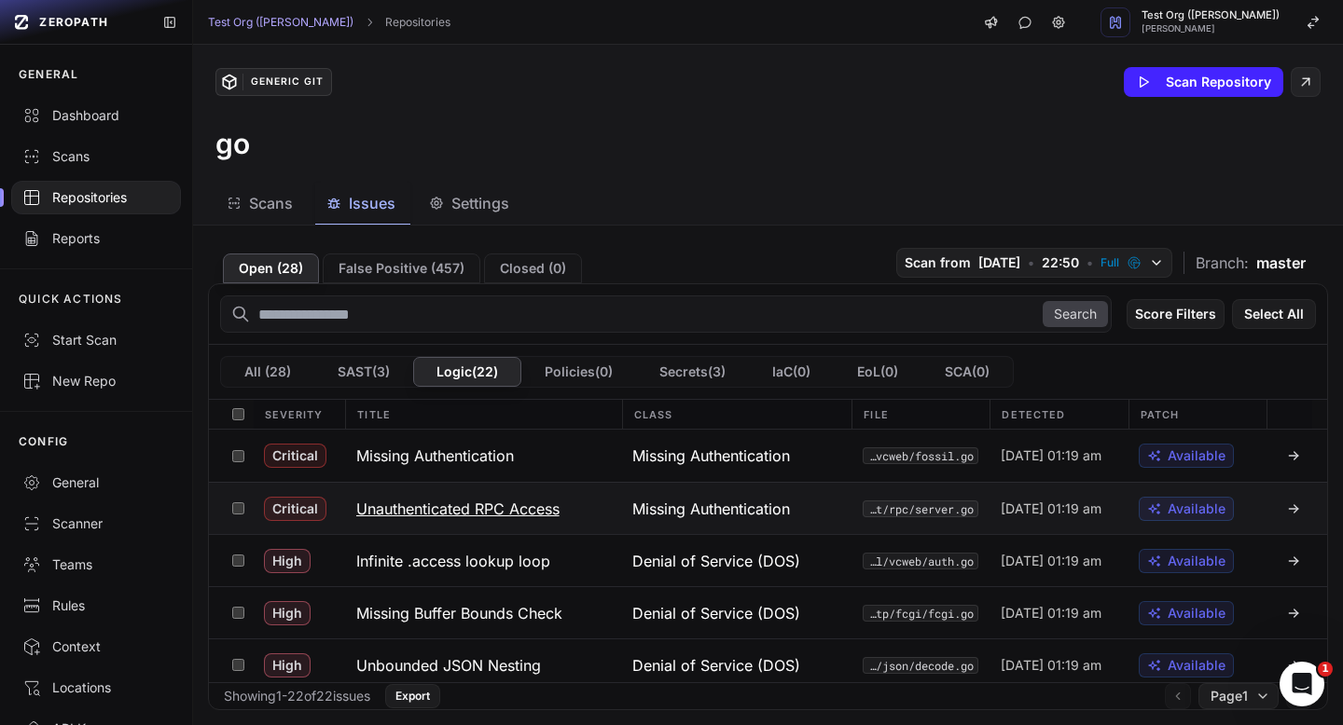
click at [458, 513] on h3 "Unauthenticated RPC Access" at bounding box center [457, 509] width 203 height 22
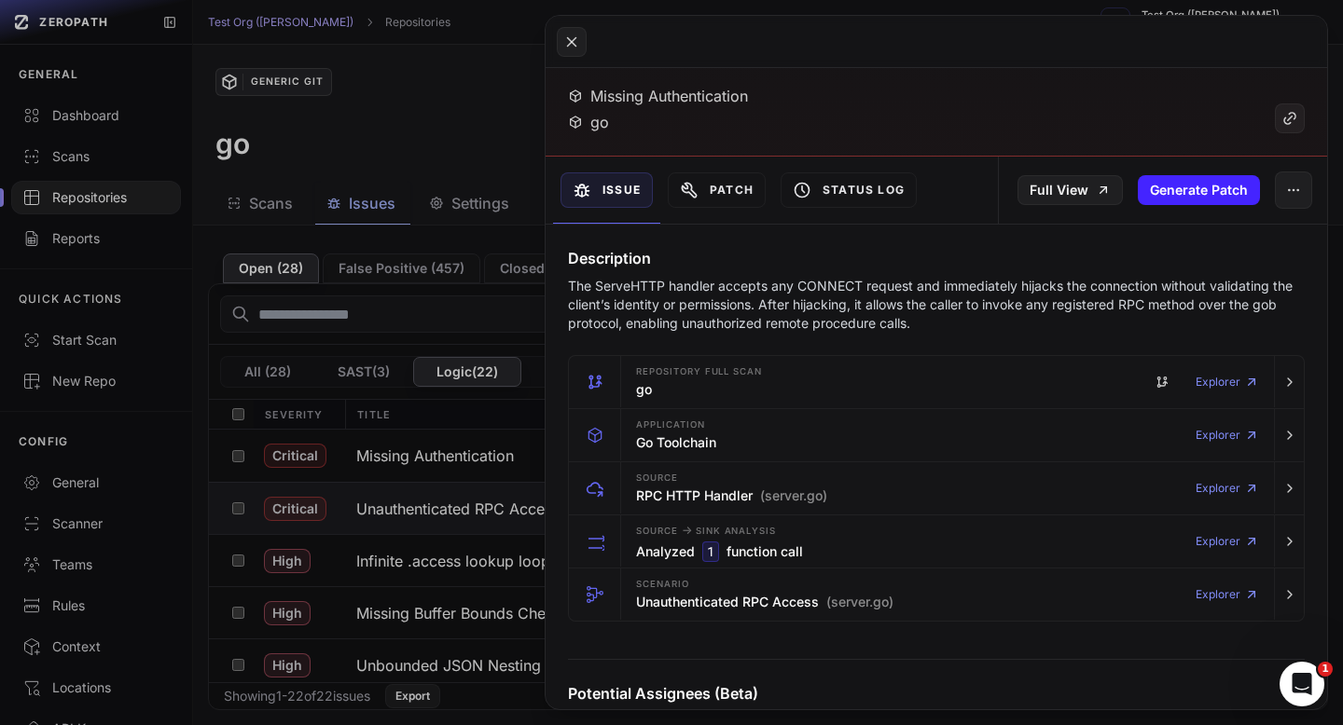
scroll to position [113, 0]
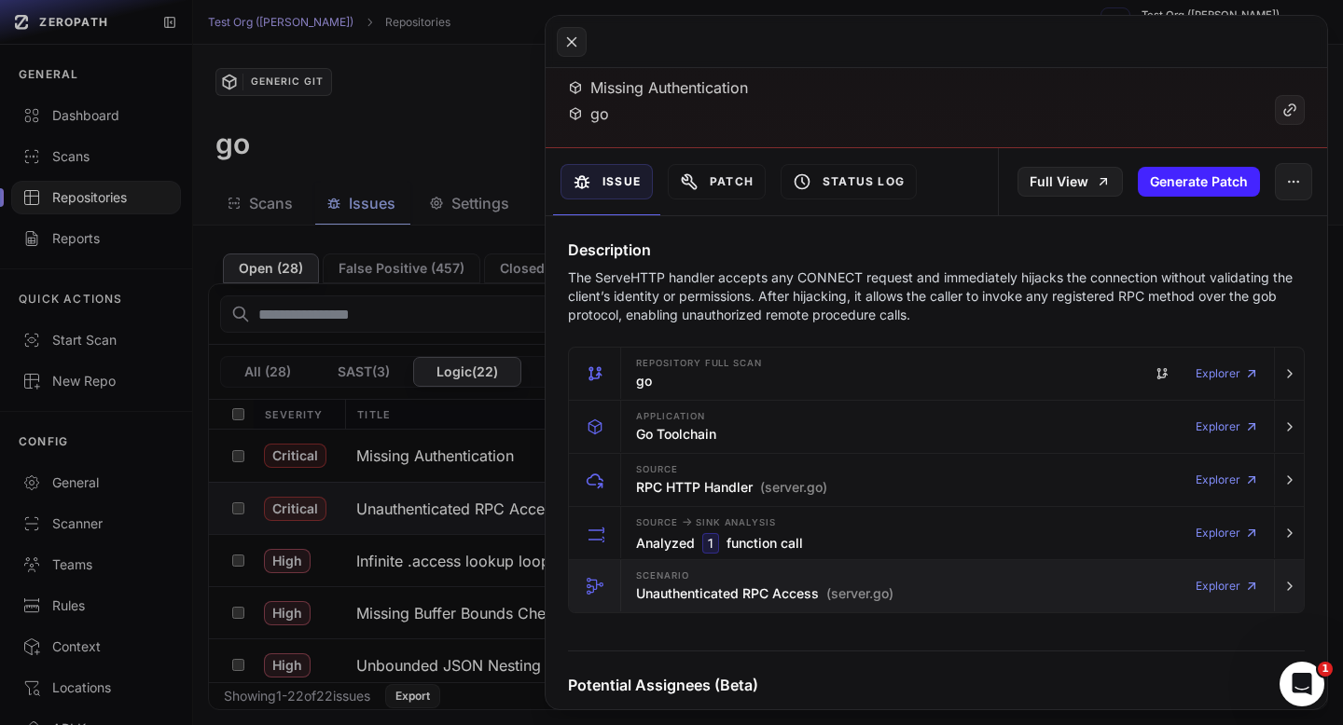
click at [752, 590] on h3 "Unauthenticated RPC Access (server.go)" at bounding box center [764, 594] width 257 height 19
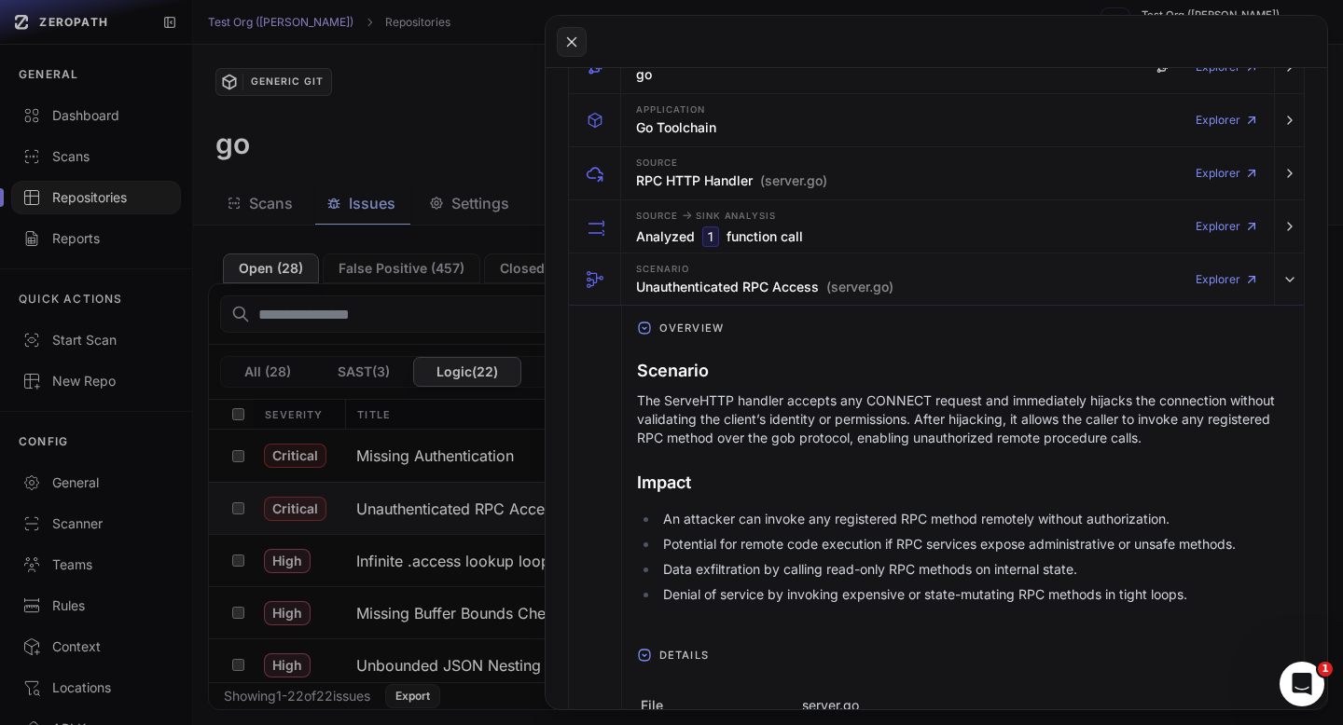
scroll to position [480, 0]
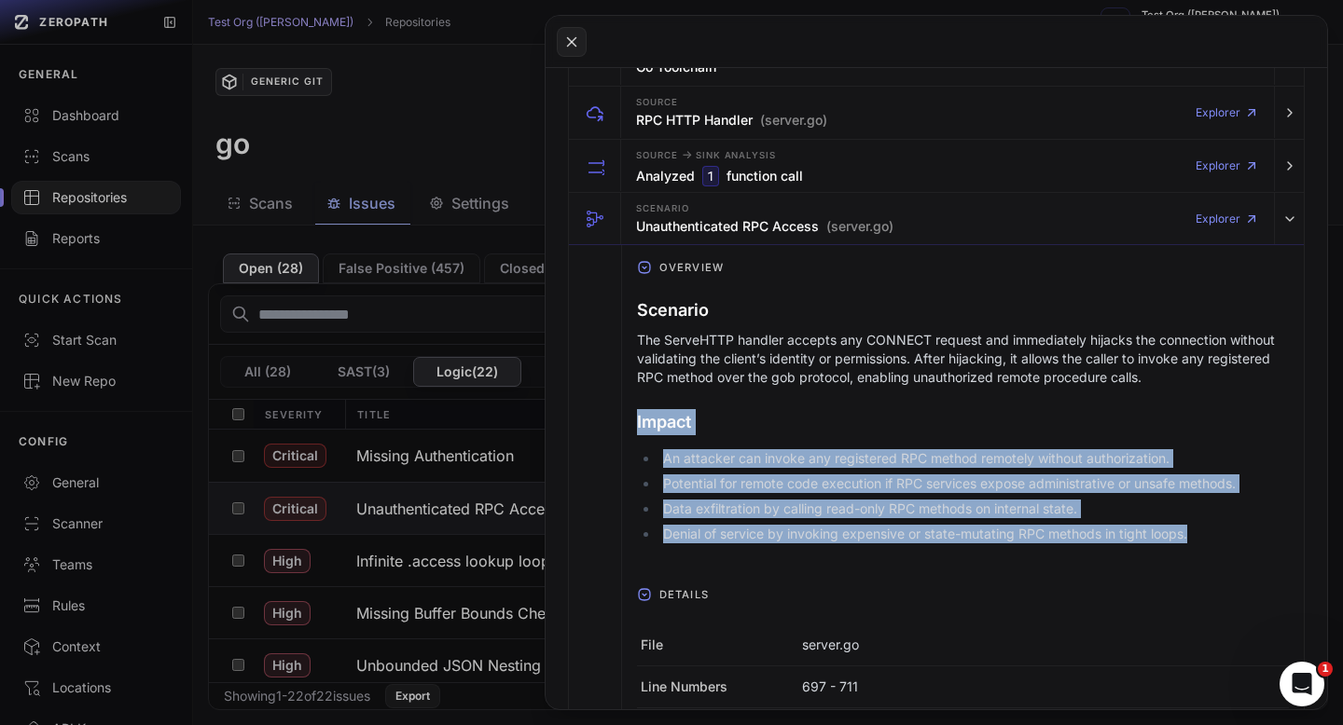
drag, startPoint x: 633, startPoint y: 418, endPoint x: 1235, endPoint y: 531, distance: 611.9
click at [1235, 531] on div "Scenario The ServeHTTP handler accepts any CONNECT request and immediately hija…" at bounding box center [963, 431] width 682 height 297
copy div "Impact An attacker can invoke any registered RPC method remotely without author…"
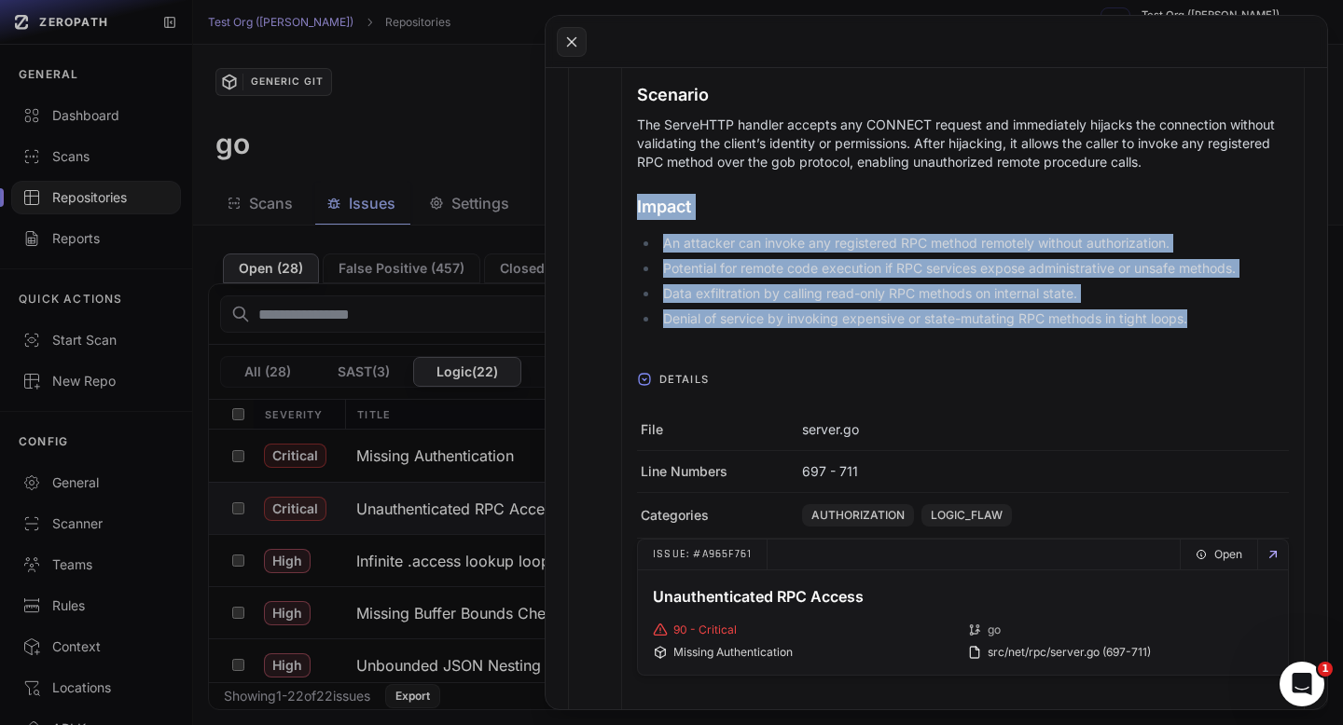
scroll to position [845, 0]
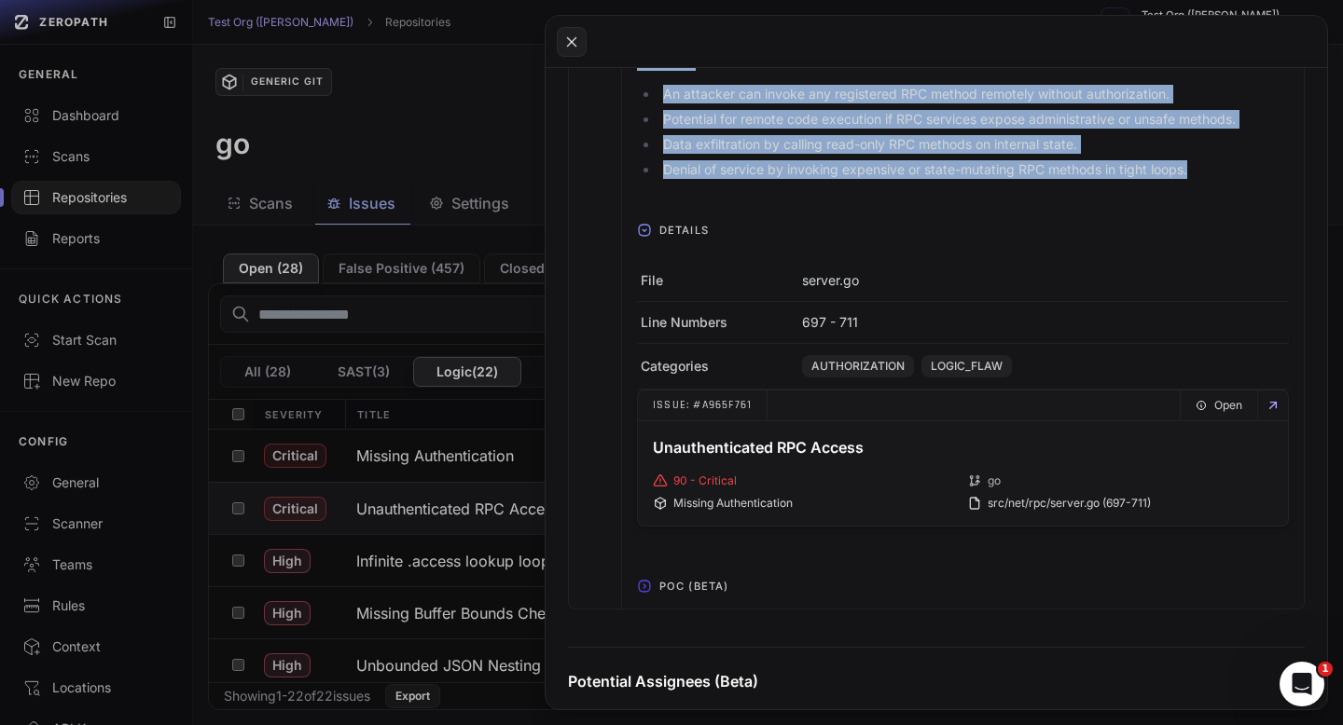
click at [677, 219] on span "Details" at bounding box center [684, 230] width 64 height 30
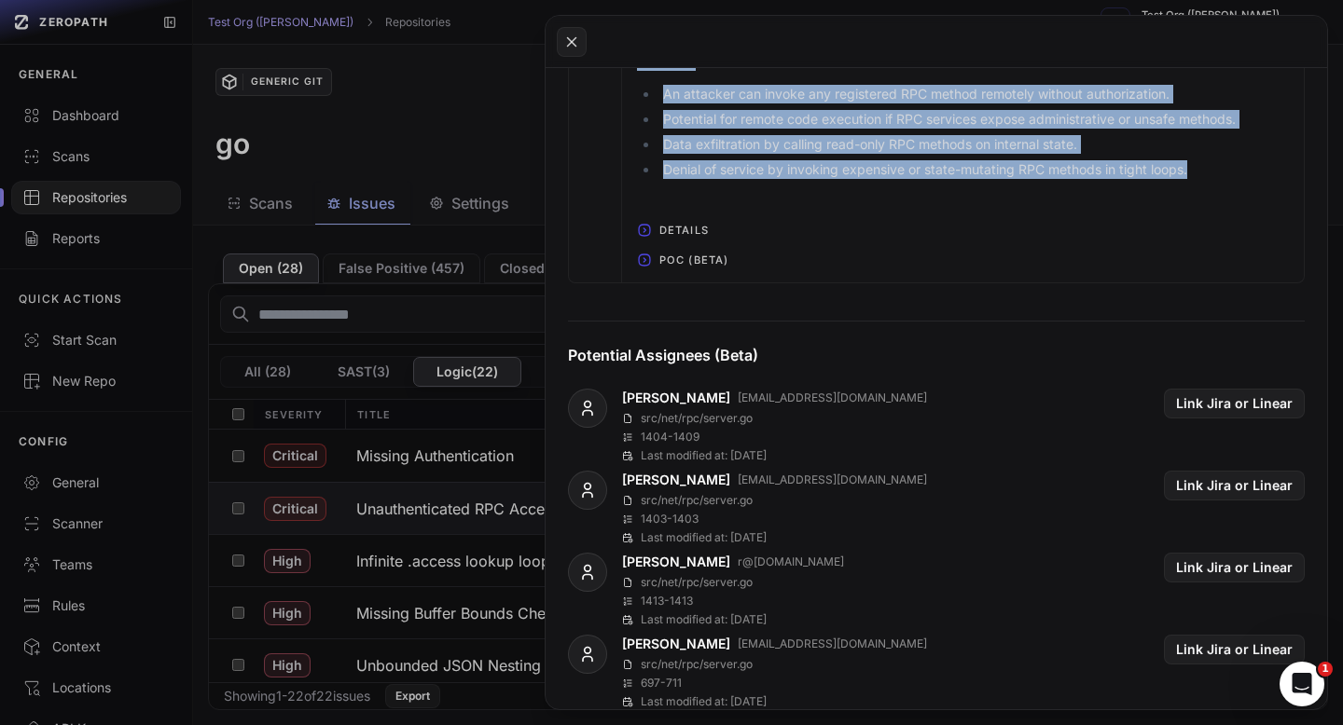
click at [680, 241] on div "Overview Scenario The ServeHTTP handler accepts any CONNECT request and immedia…" at bounding box center [963, 82] width 682 height 402
click at [686, 261] on span "POC (Beta)" at bounding box center [694, 260] width 84 height 30
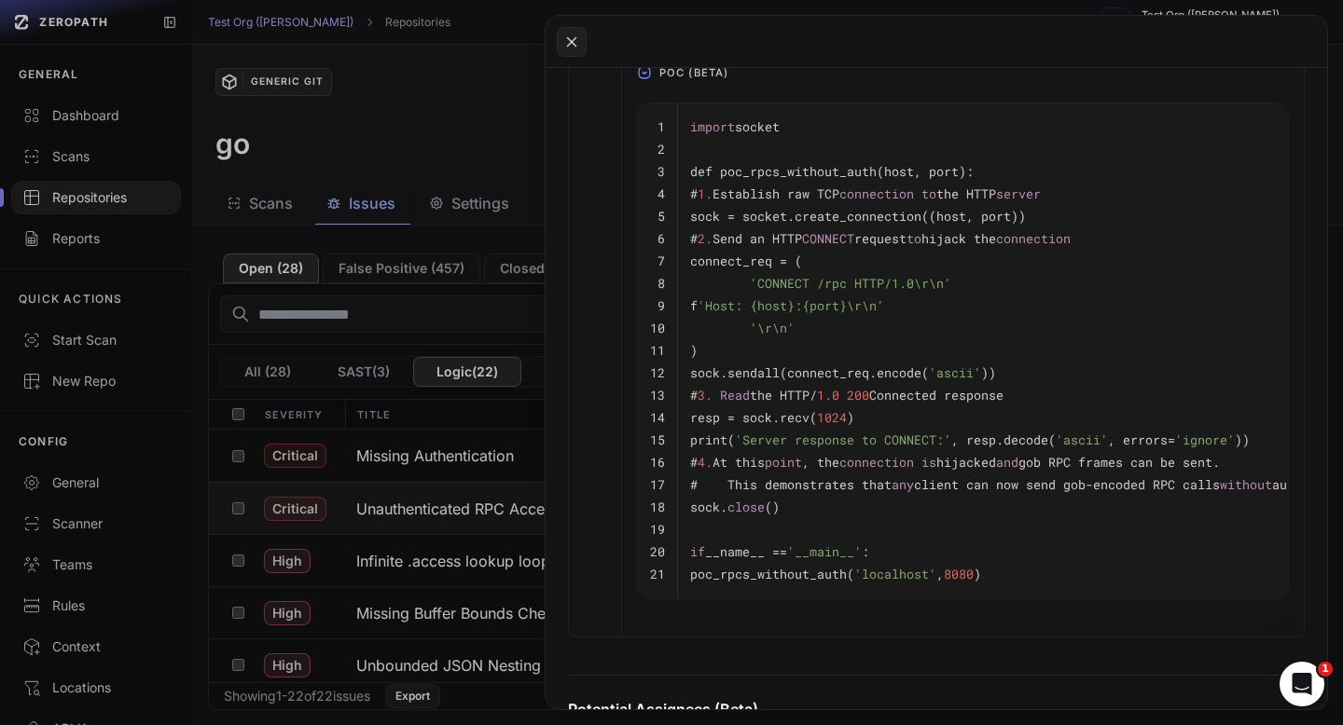
scroll to position [1070, 0]
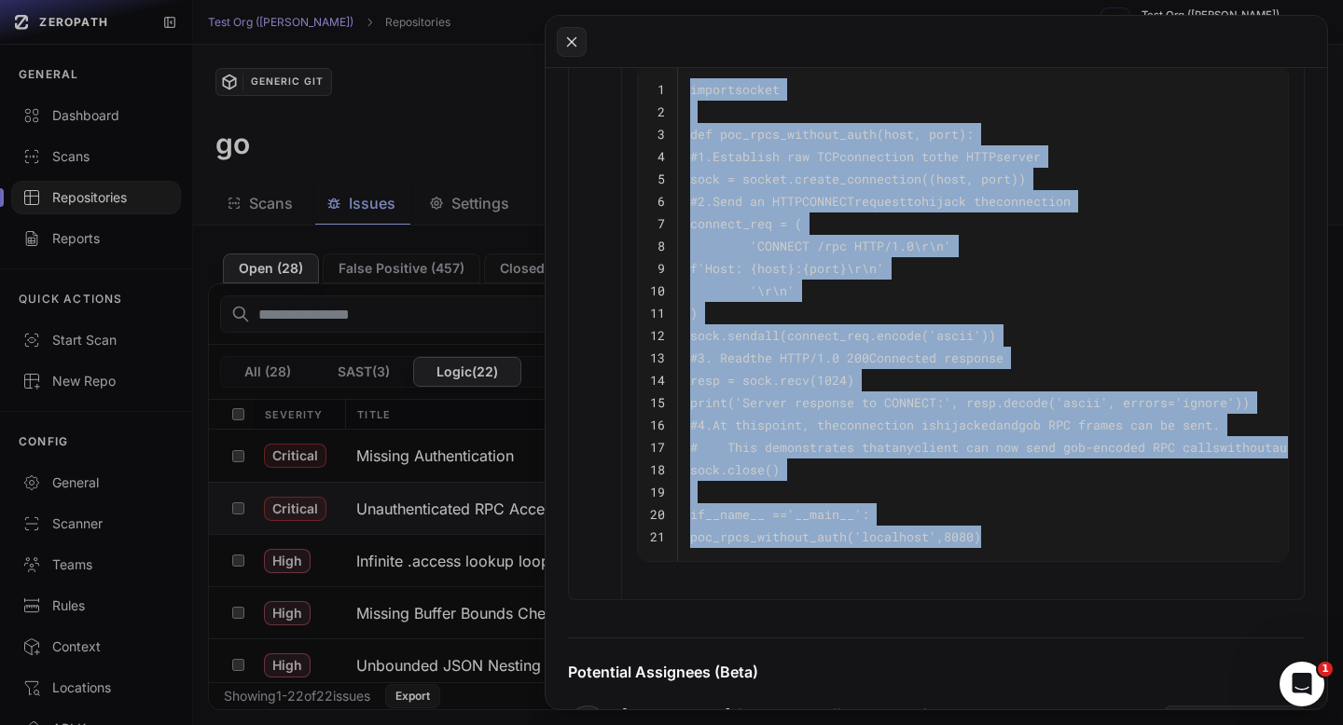
drag, startPoint x: 685, startPoint y: 315, endPoint x: 1063, endPoint y: 538, distance: 438.5
click at [1063, 538] on tbody "1 import socket 2 3 def poc_rpcs_without_auth(host, port): 4 # 1. Establish raw…" at bounding box center [979, 313] width 683 height 495
copy tbody "import socket 2 3 def poc_rpcs_without_auth(host, port): 4 # 1. Establish raw T…"
click at [479, 173] on button at bounding box center [671, 362] width 1343 height 725
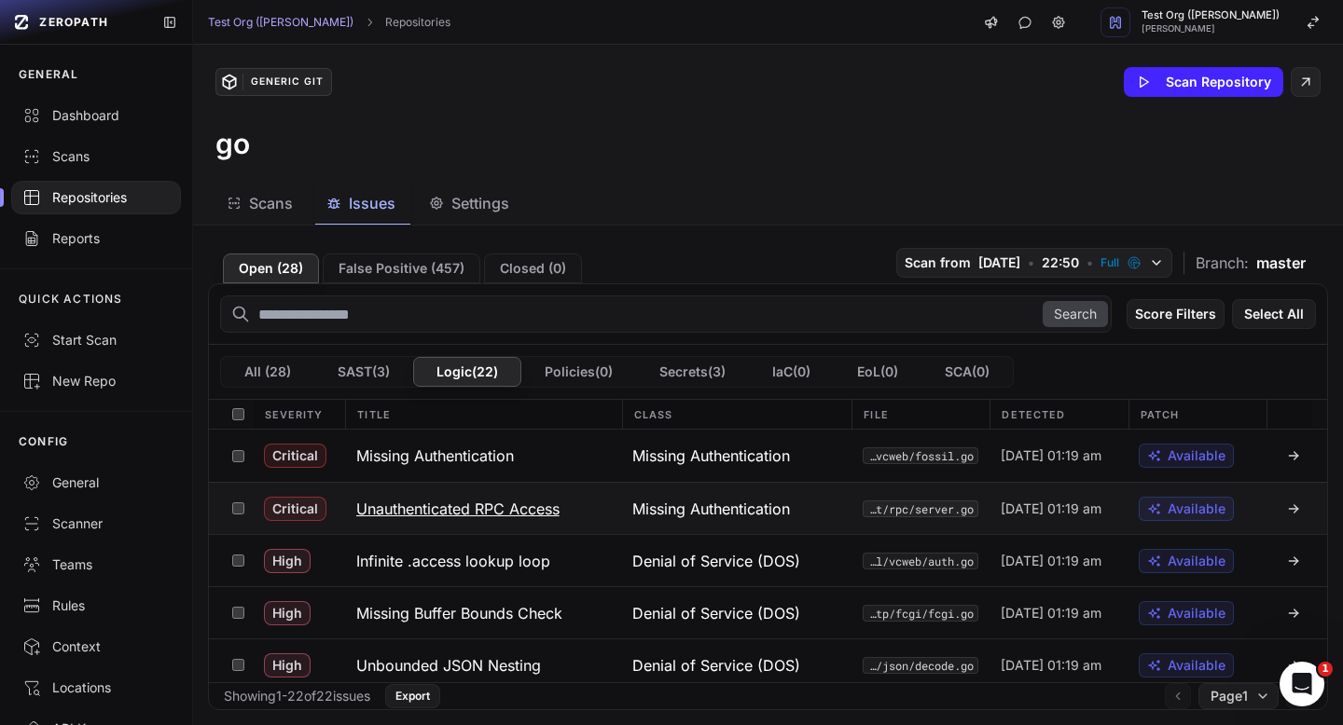
click at [541, 500] on h3 "Unauthenticated RPC Access" at bounding box center [457, 509] width 203 height 22
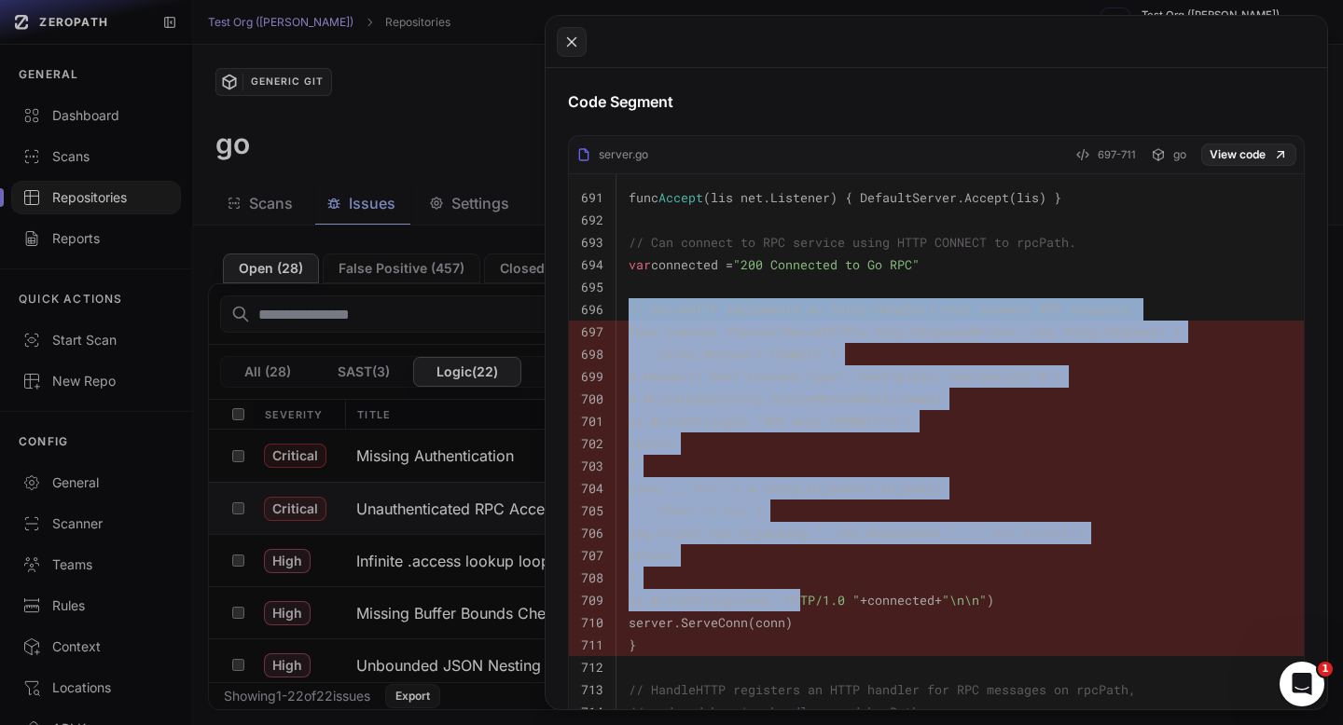
scroll to position [1332, 0]
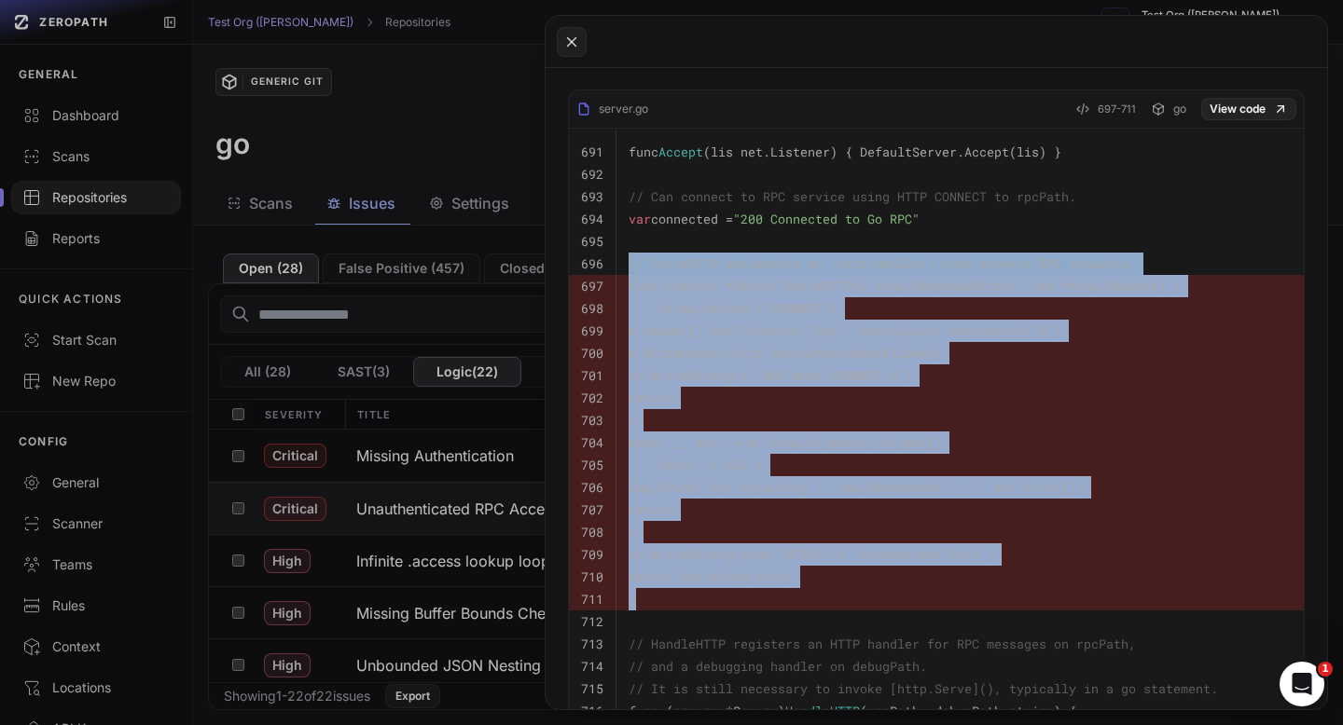
drag, startPoint x: 628, startPoint y: 330, endPoint x: 859, endPoint y: 590, distance: 348.1
click at [859, 590] on tbody "691 func Accept (lis net.Listener) { DefaultServer .Accept (lis) } 692 693 // C…" at bounding box center [936, 432] width 735 height 607
copy tbody "// ServeHTTP implements an [http.Handler] that answers RPC requests. 697 func (…"
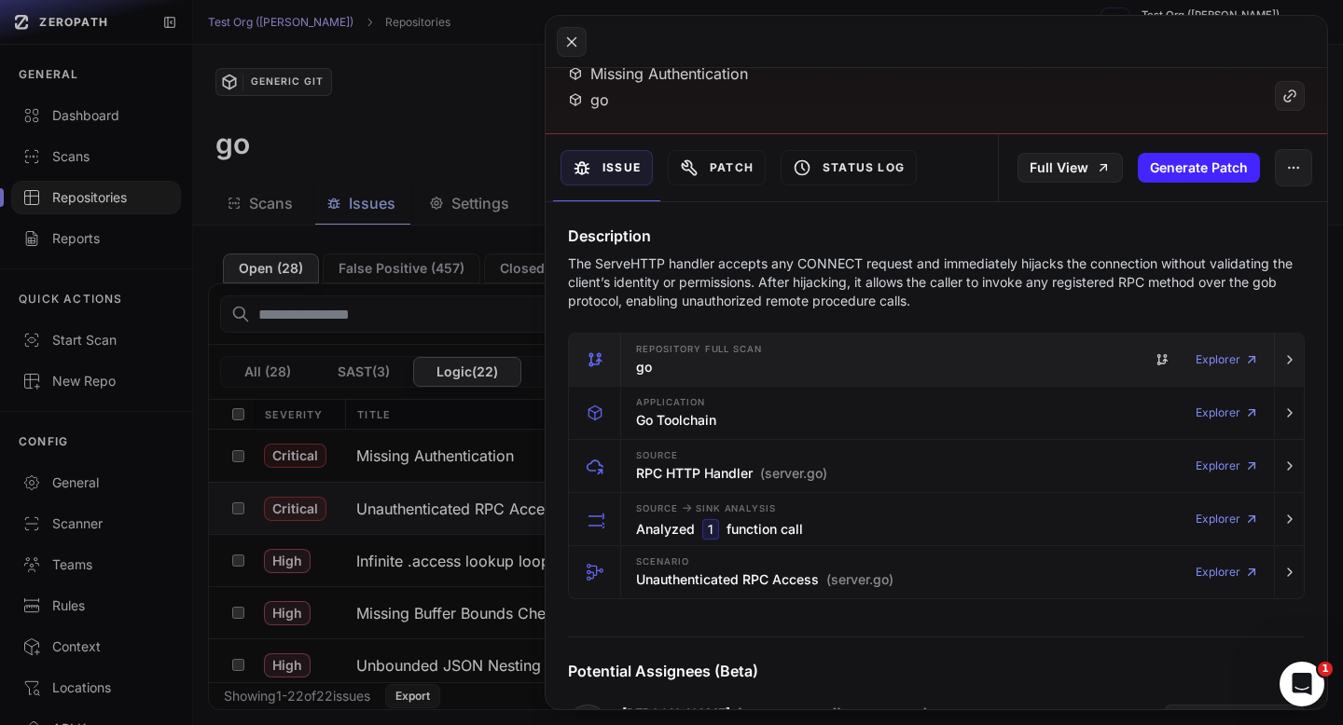
scroll to position [170, 0]
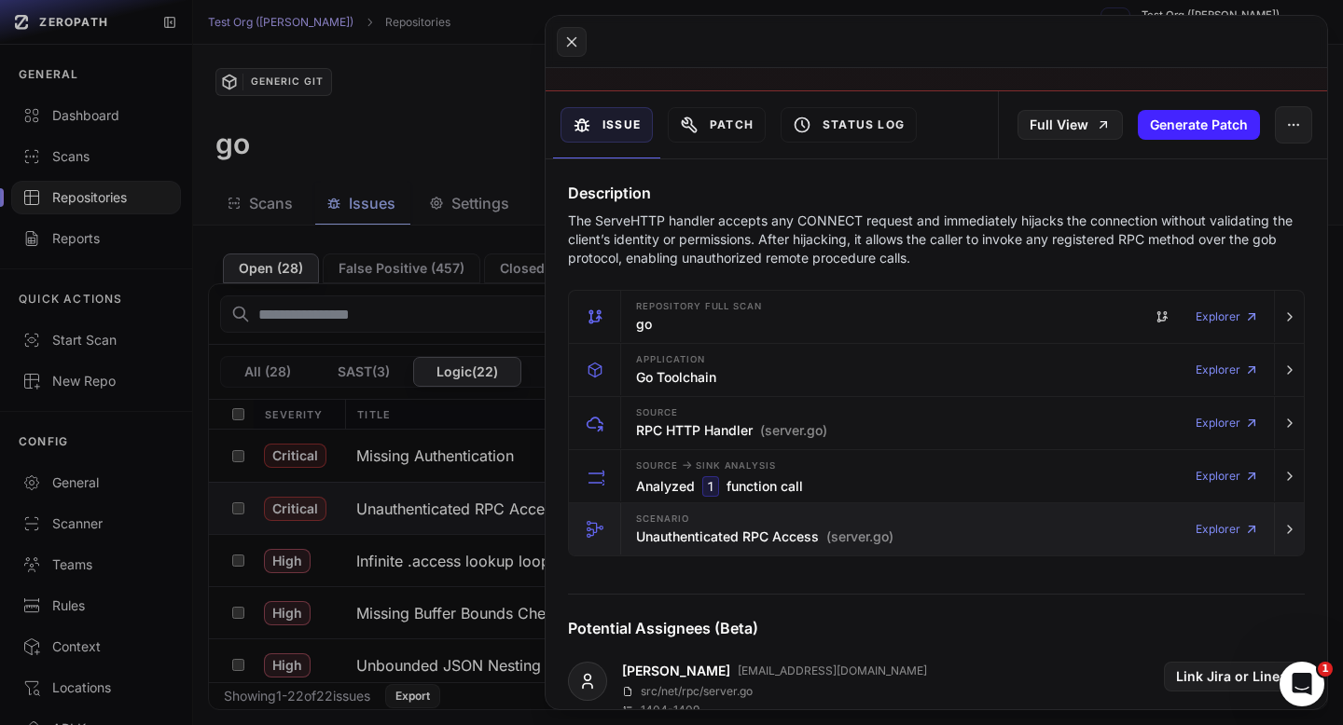
click at [735, 514] on div "Scenario Unauthenticated RPC Access (server.go)" at bounding box center [764, 529] width 257 height 37
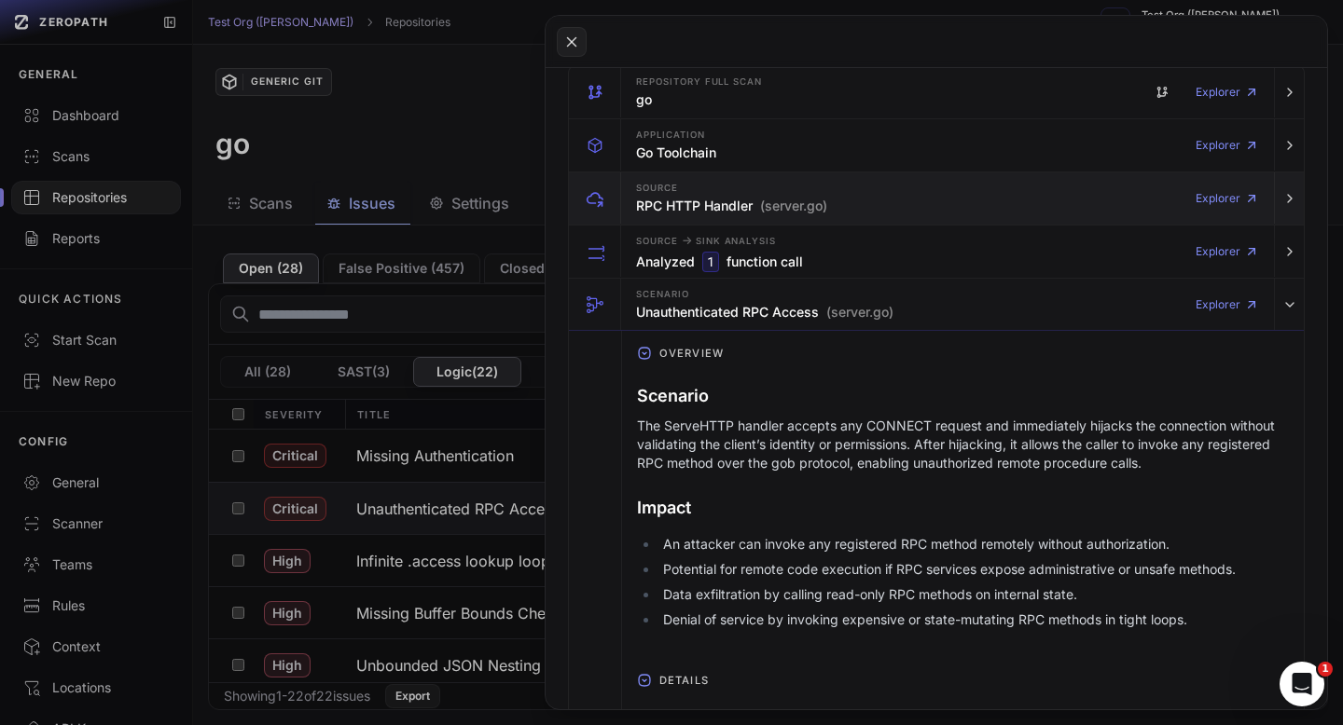
scroll to position [368, 0]
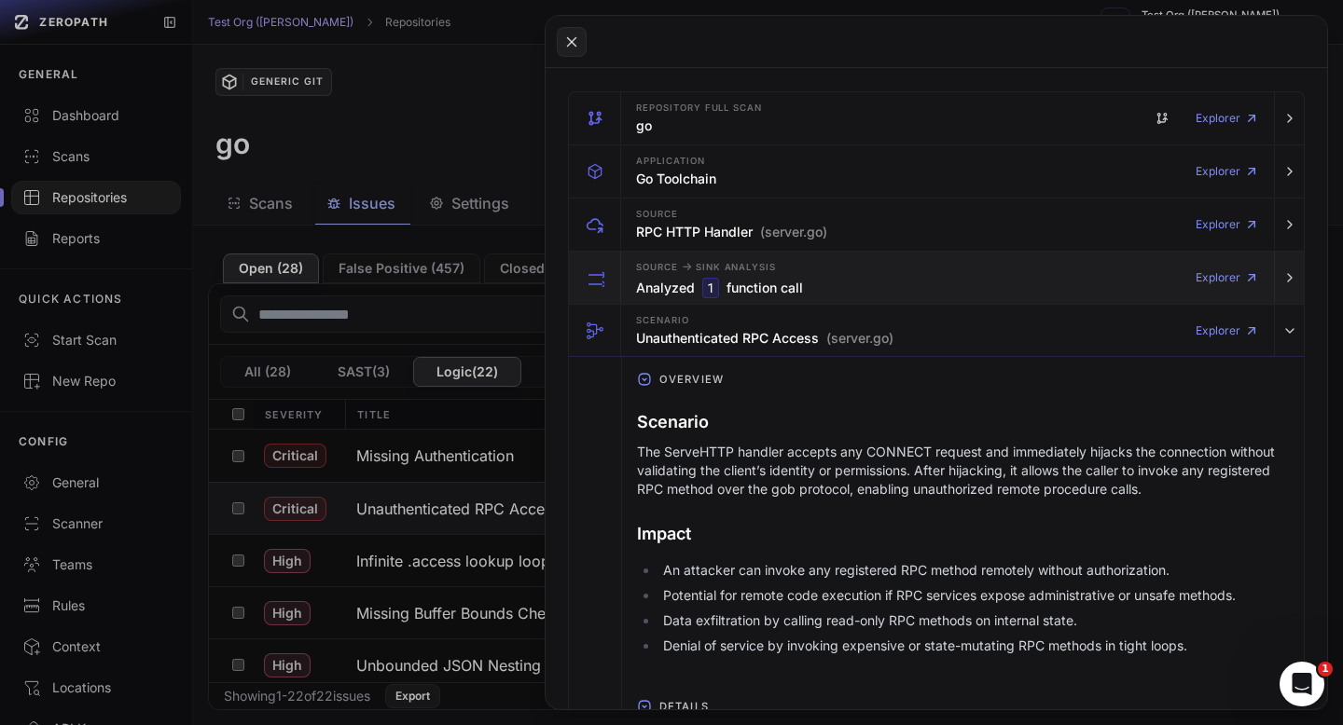
click at [794, 278] on h3 "Analyzed 1 function call" at bounding box center [719, 288] width 167 height 21
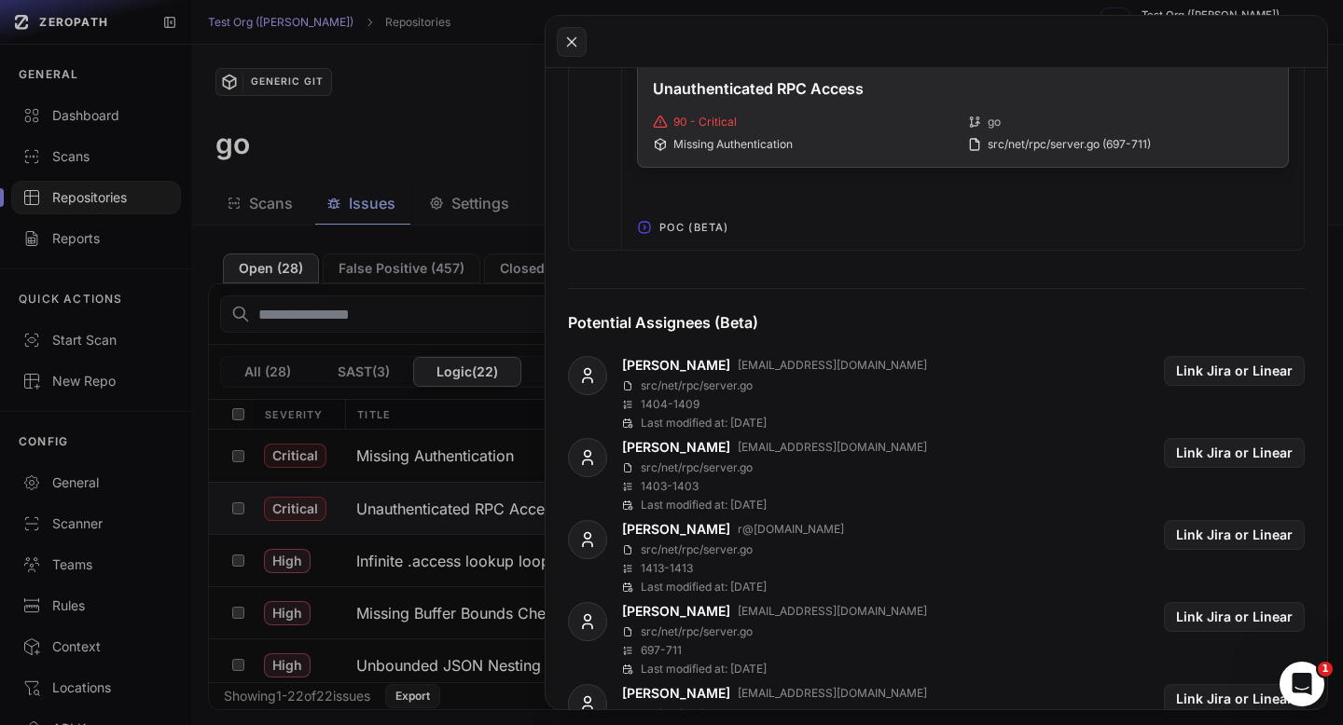
scroll to position [1302, 0]
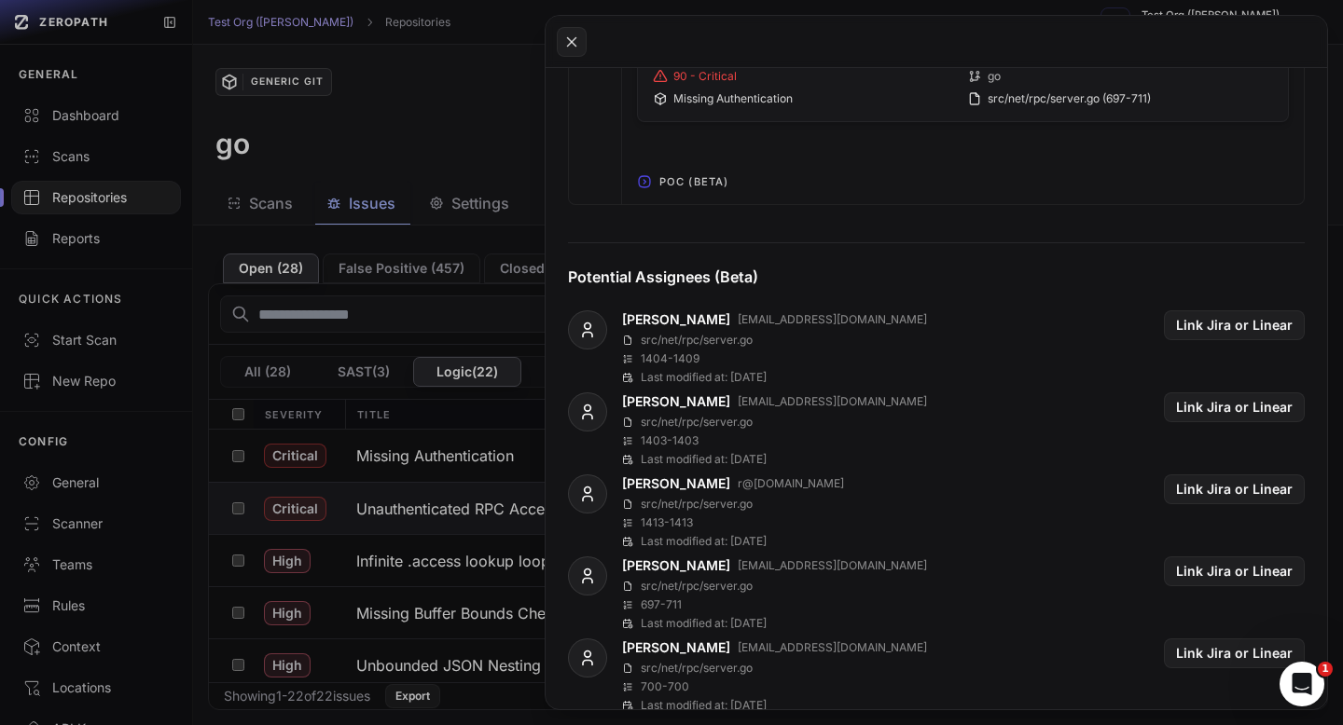
click at [726, 335] on p "src/net/rpc/server.go" at bounding box center [697, 340] width 112 height 15
copy div "src/net/rpc/server.go"
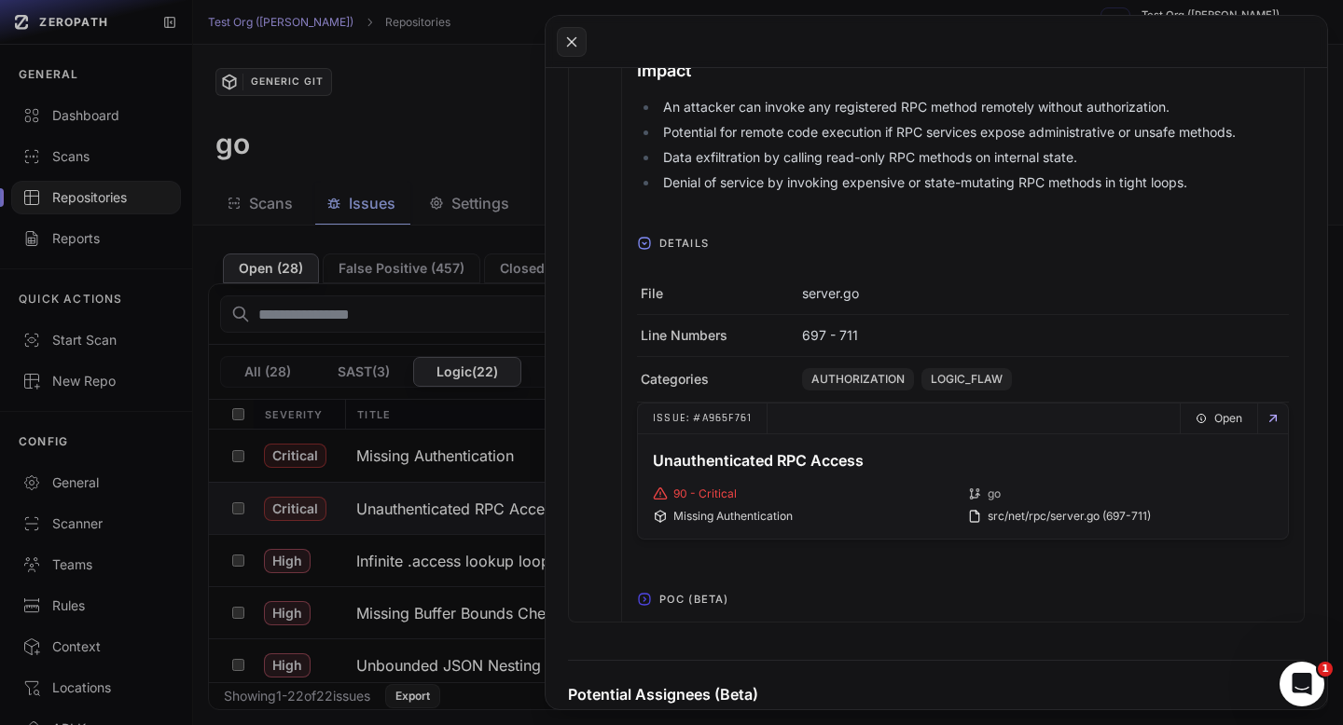
scroll to position [871, 0]
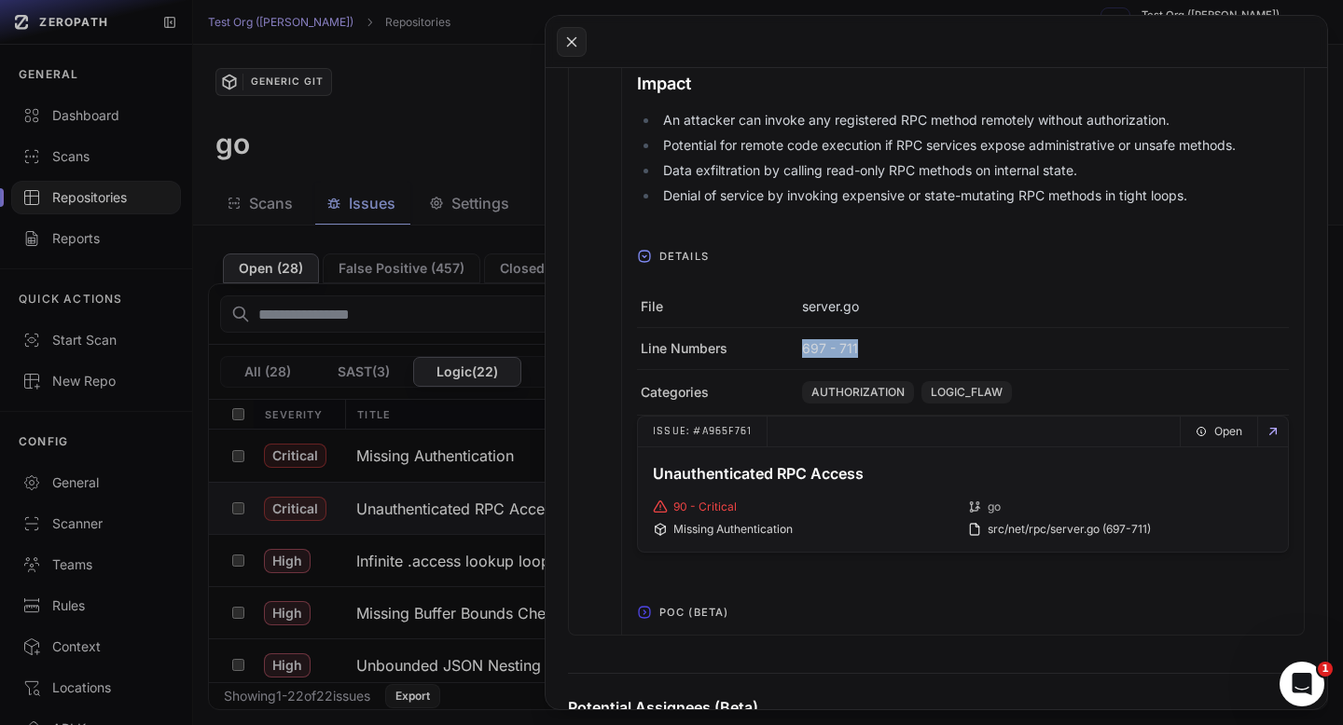
drag, startPoint x: 887, startPoint y: 339, endPoint x: 799, endPoint y: 341, distance: 87.7
click at [799, 342] on div "Line Numbers 697 - 711" at bounding box center [963, 349] width 652 height 42
copy div "697 - 711"
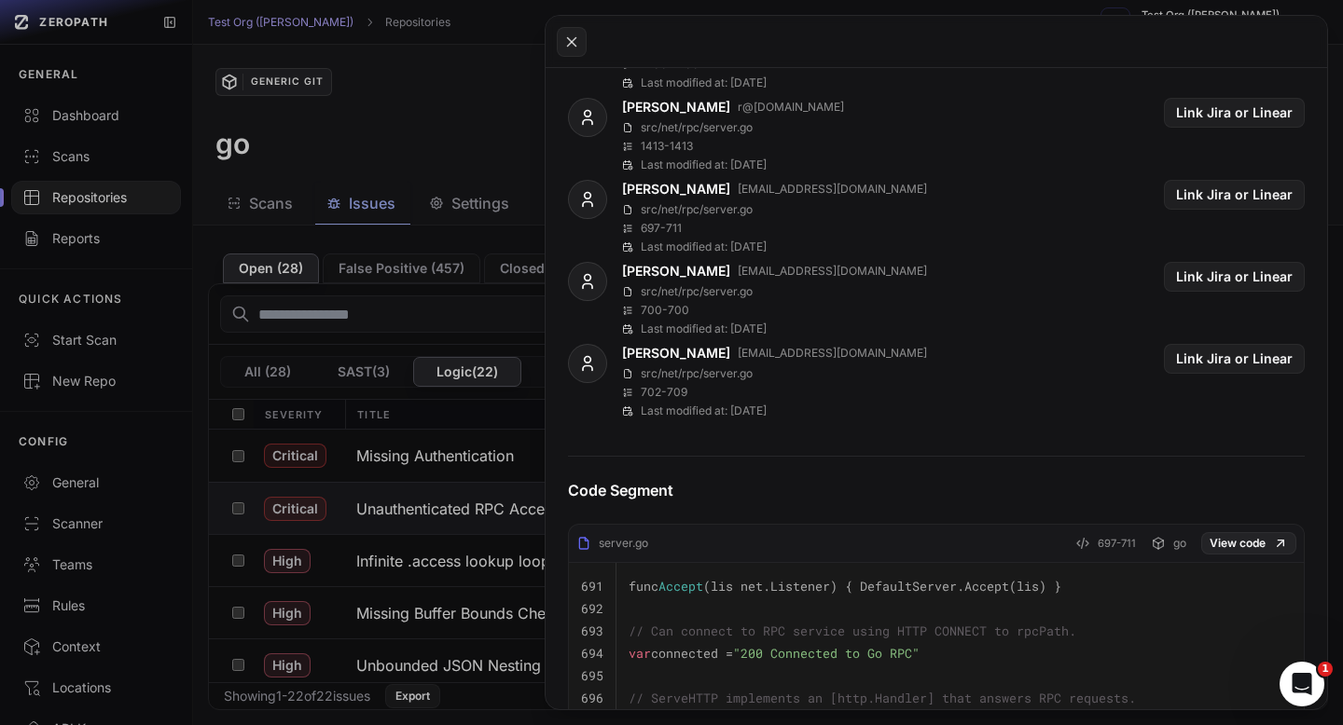
scroll to position [1664, 0]
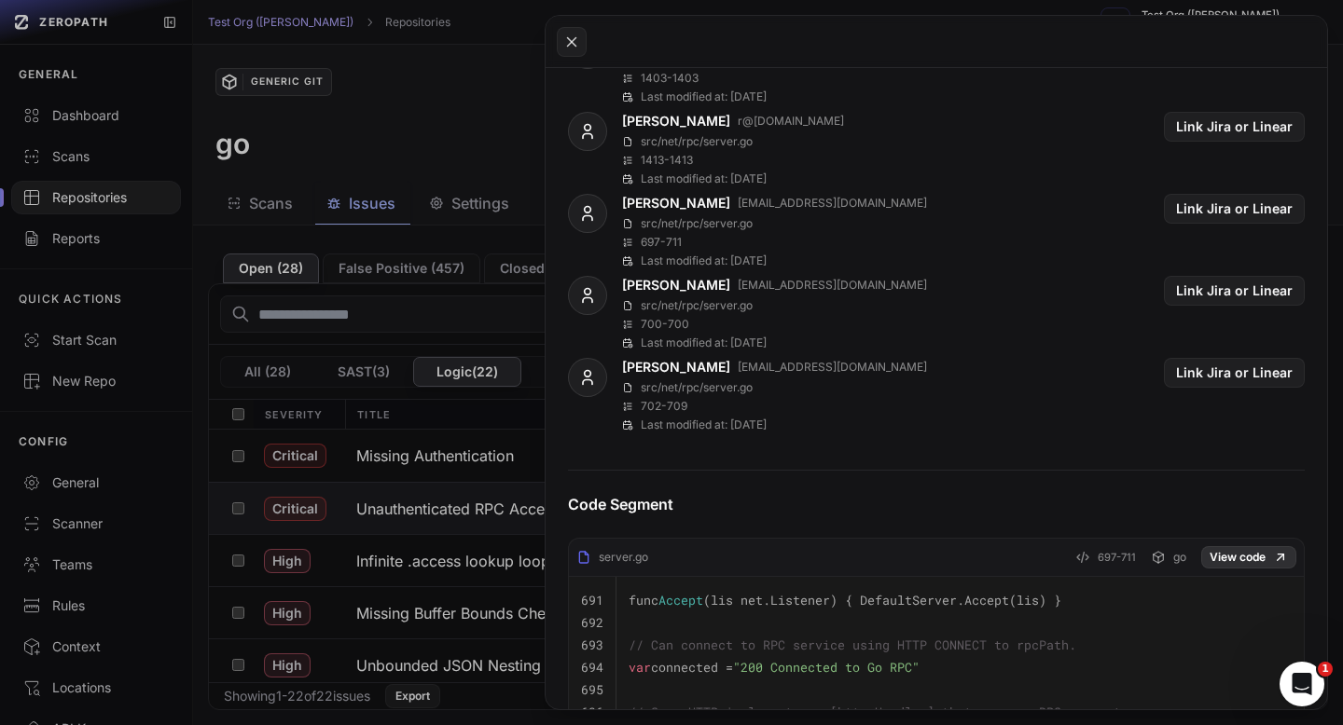
click at [1245, 549] on link "View code" at bounding box center [1248, 557] width 95 height 22
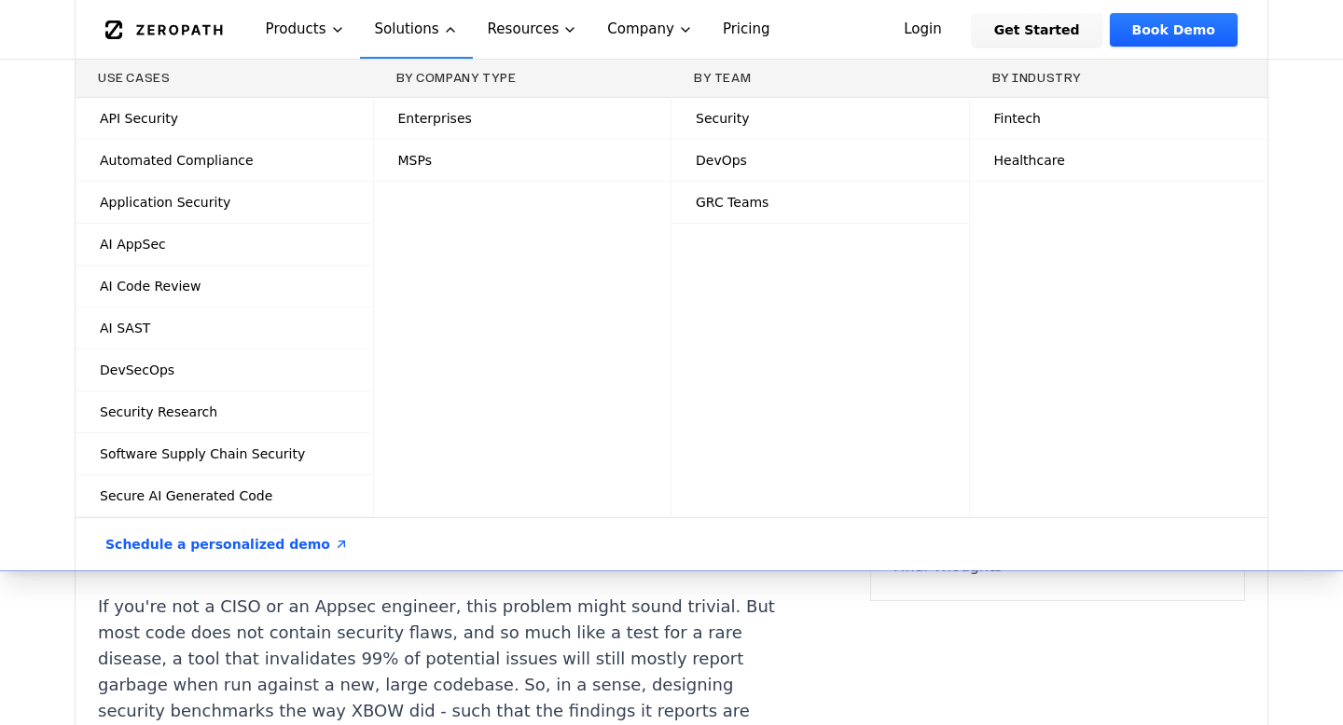
scroll to position [1872, 0]
